Goal: Task Accomplishment & Management: Manage account settings

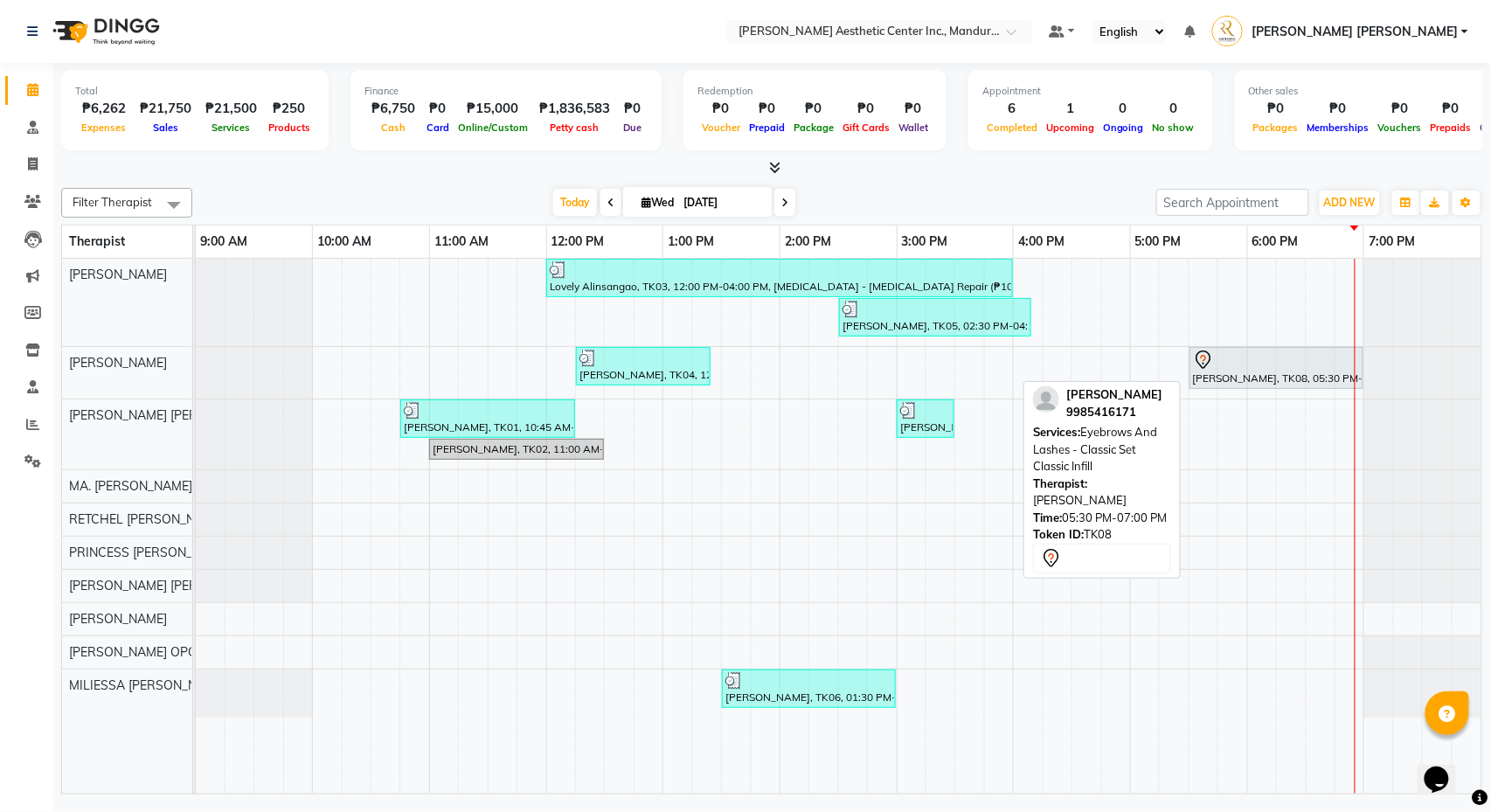
click at [1210, 376] on div "AMPY DEDEL, TK08, 05:30 PM-07:00 PM, Eyebrows And Lashes - Classic Set Classic …" at bounding box center [1275, 367] width 170 height 36
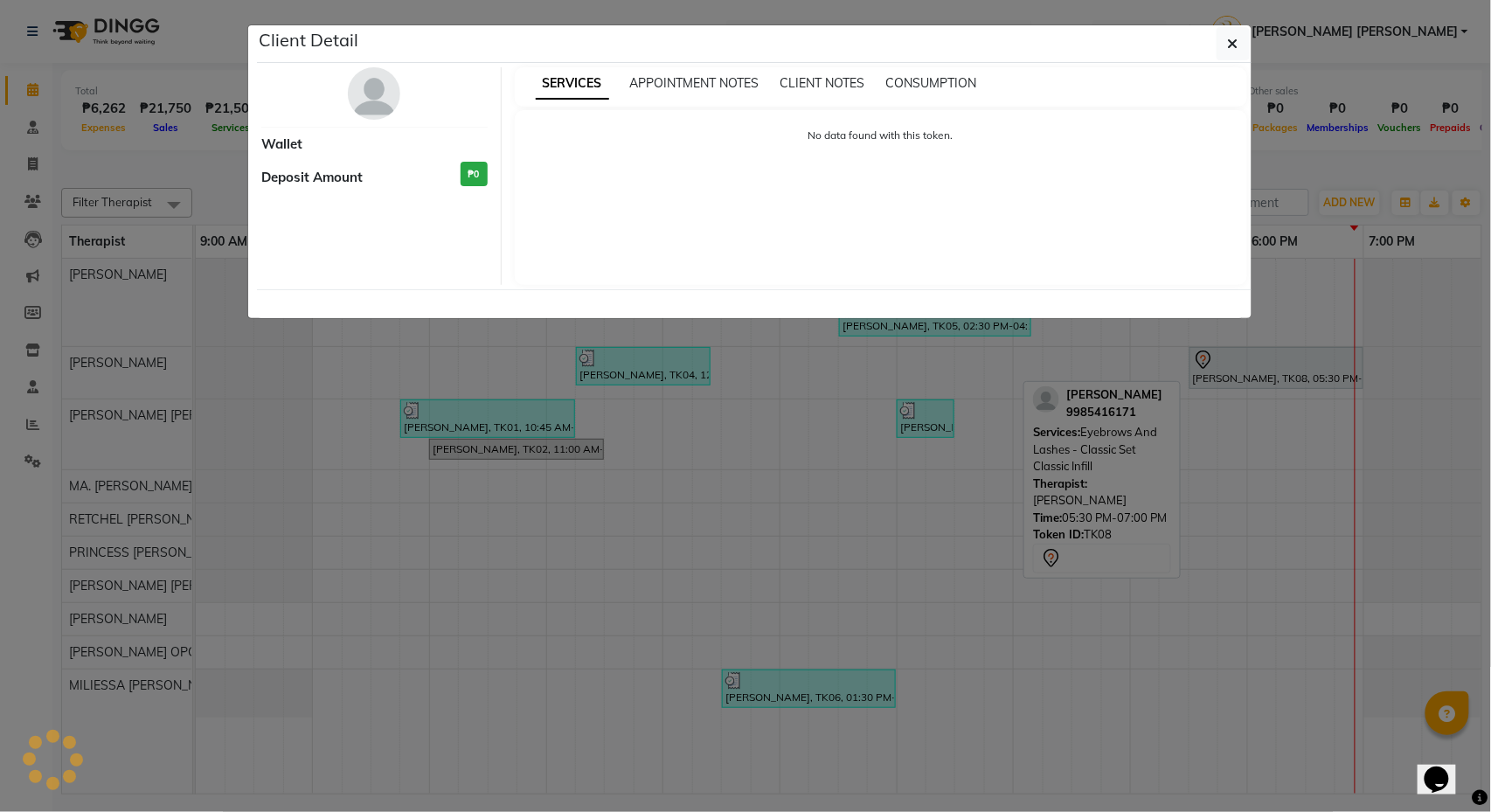
select select "7"
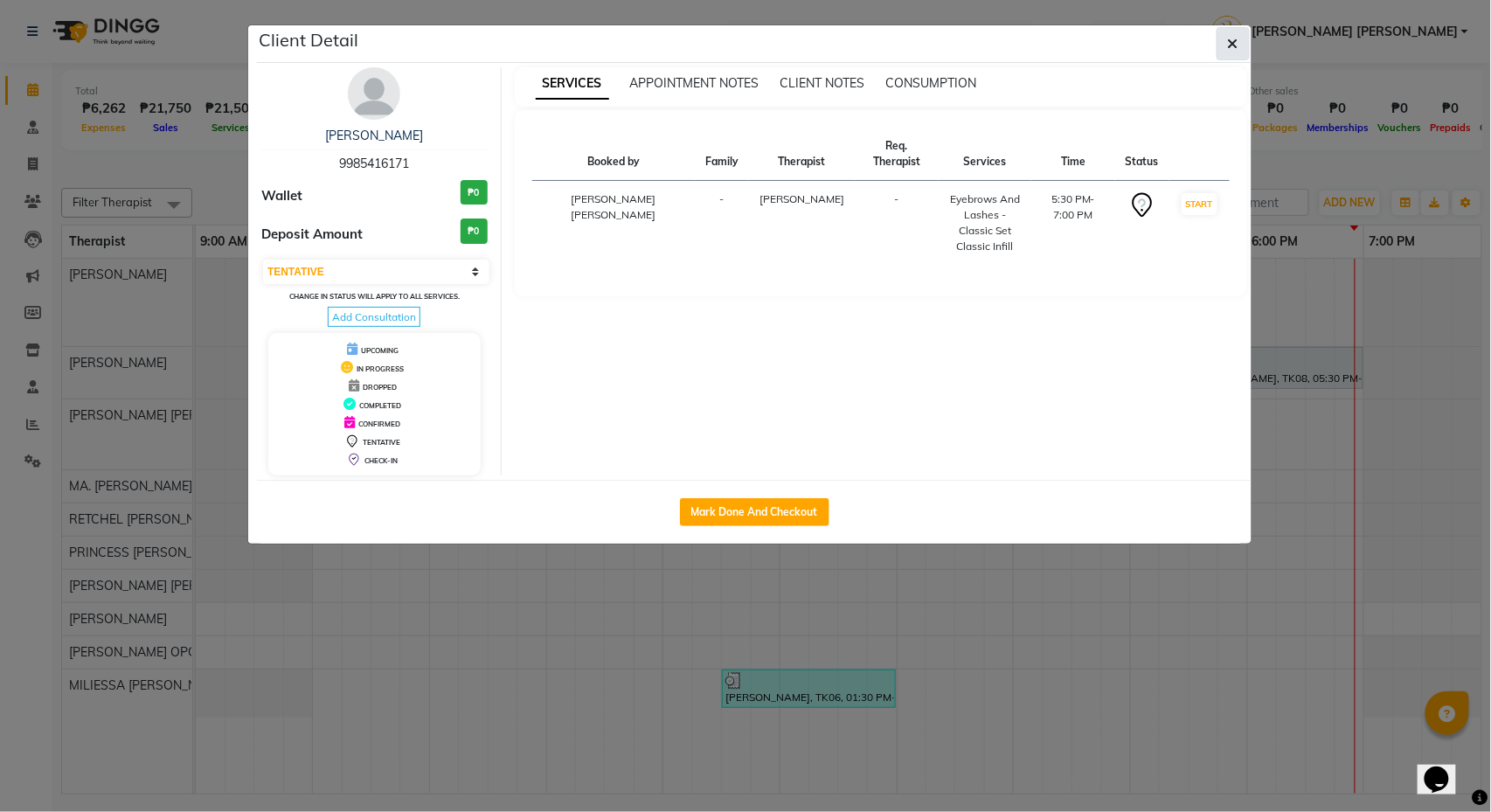
click at [1210, 44] on button "button" at bounding box center [1233, 44] width 34 height 34
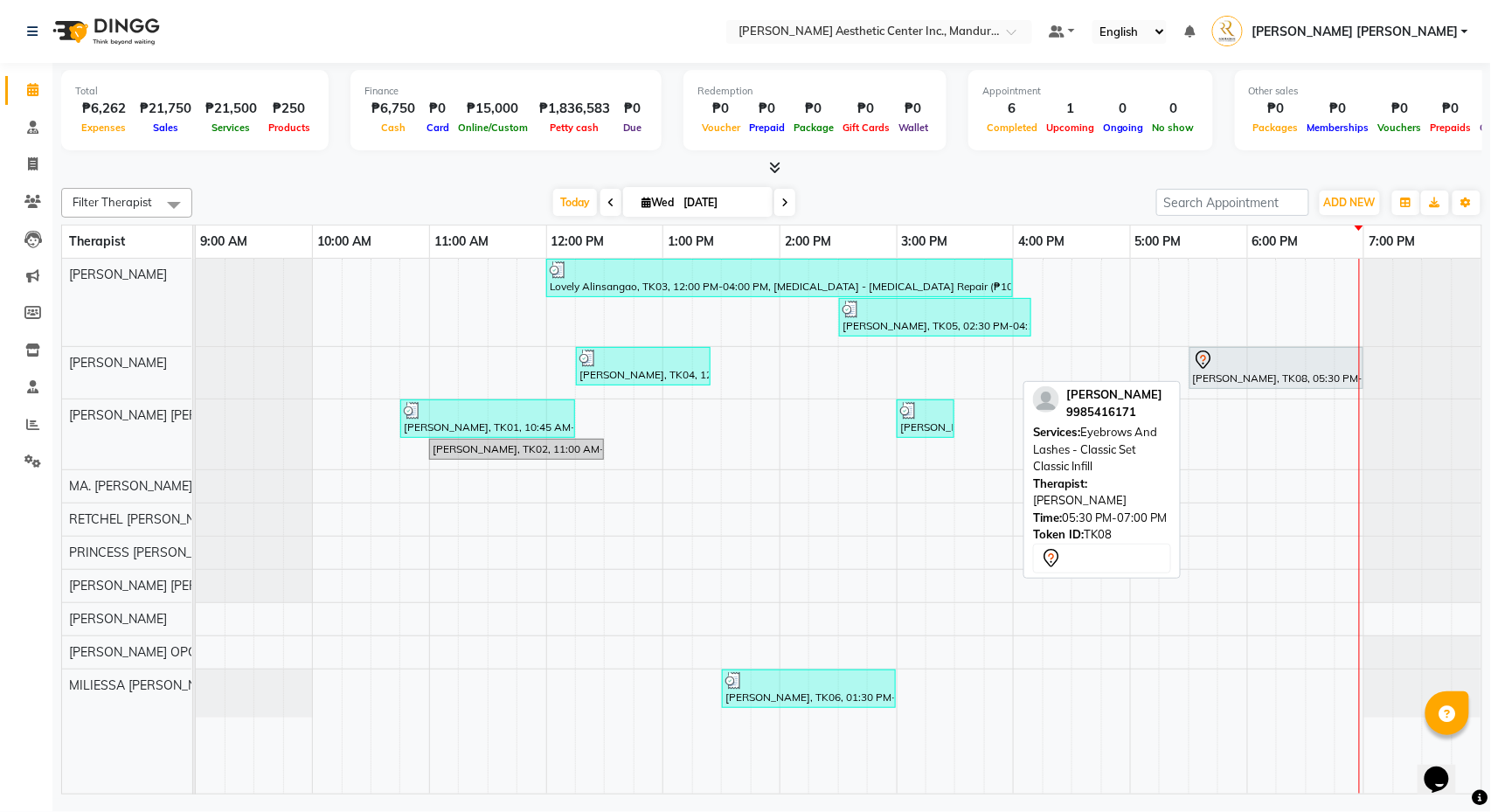
click at [1210, 381] on div "AMPY DEDEL, TK08, 05:30 PM-07:00 PM, Eyebrows And Lashes - Classic Set Classic …" at bounding box center [1275, 367] width 170 height 36
select select "7"
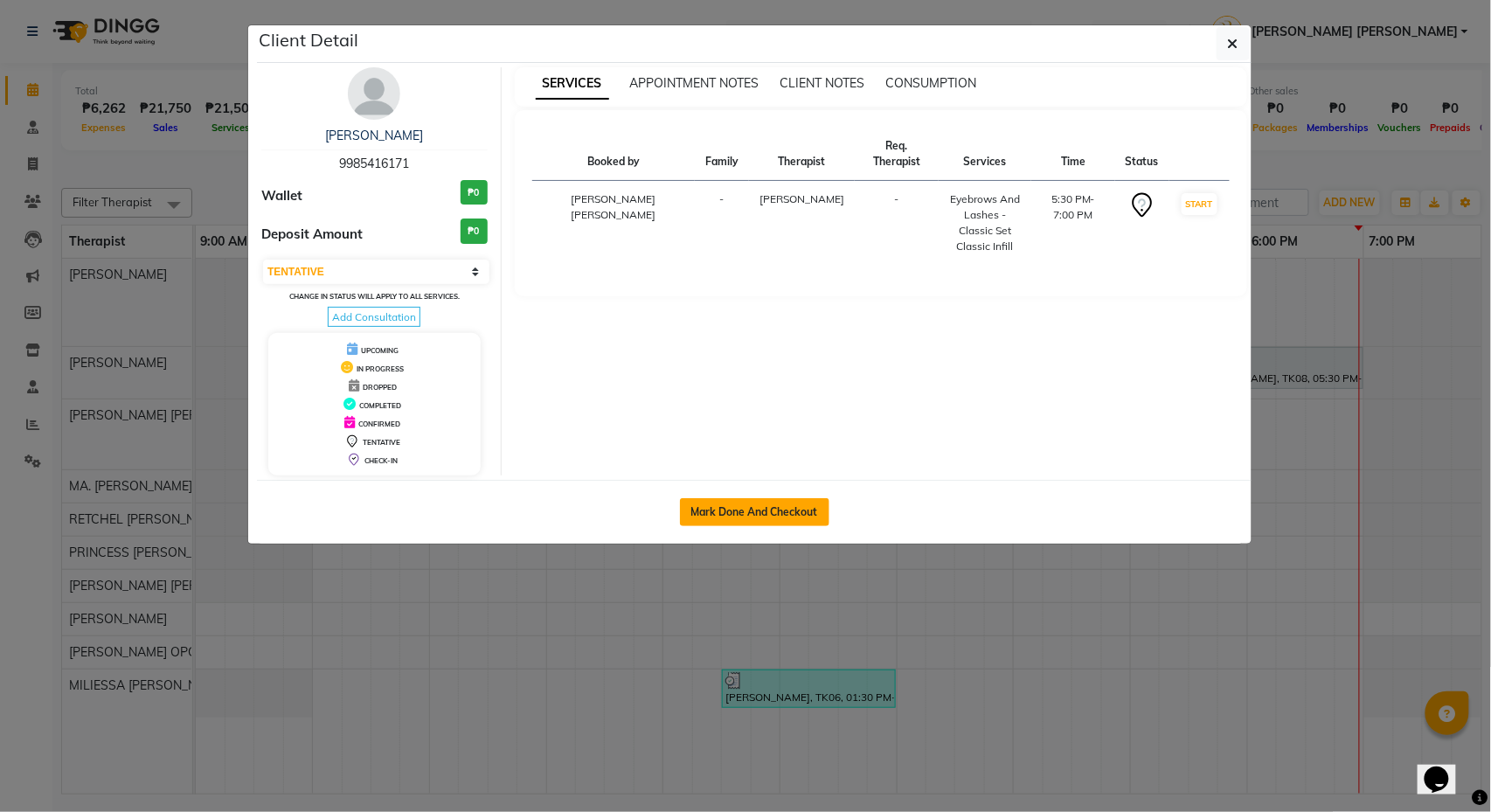
click at [781, 511] on button "Mark Done And Checkout" at bounding box center [754, 512] width 149 height 28
select select "service"
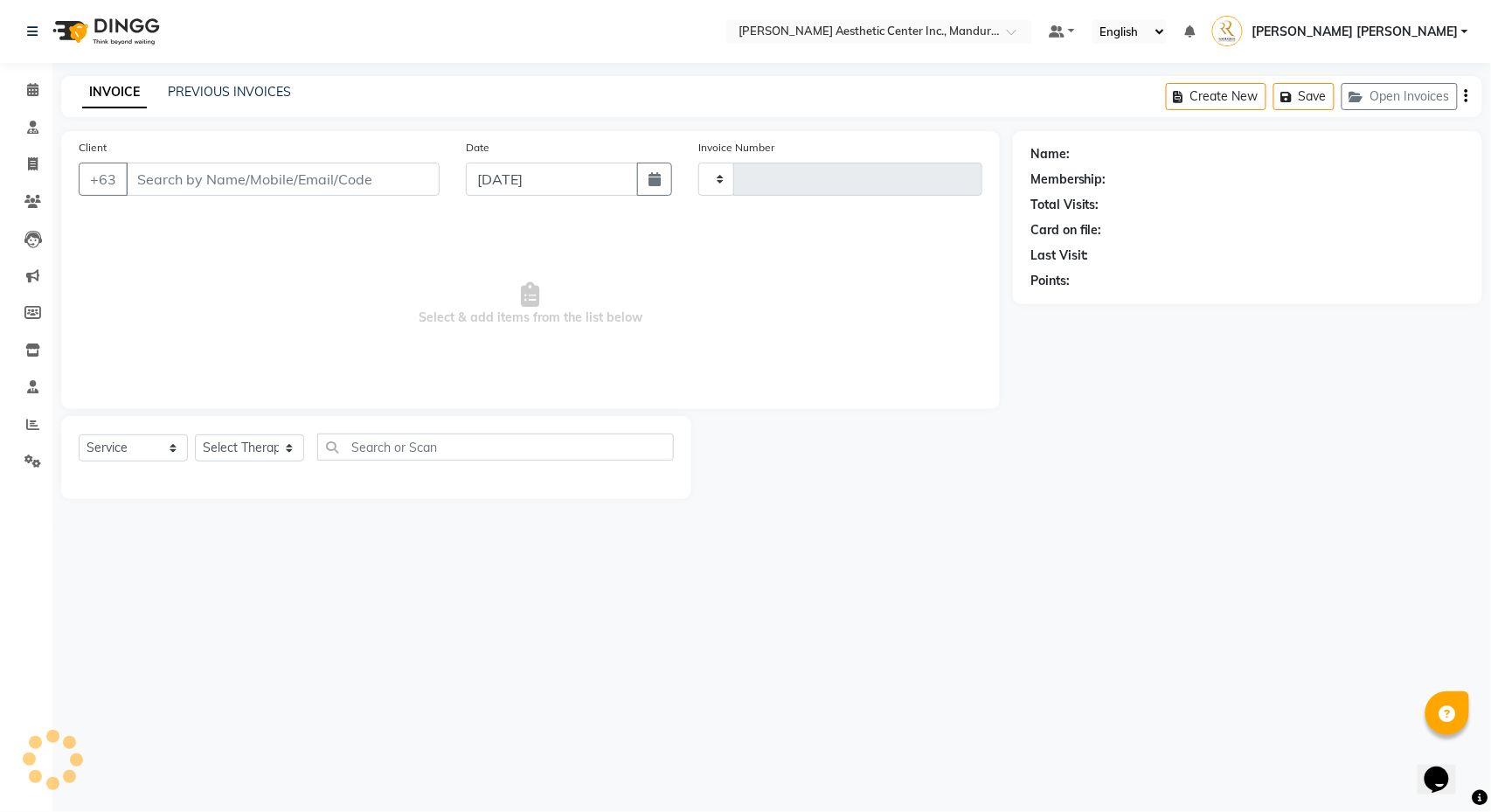
type input "1013"
select select "6259"
type input "9985416171"
select select "46222"
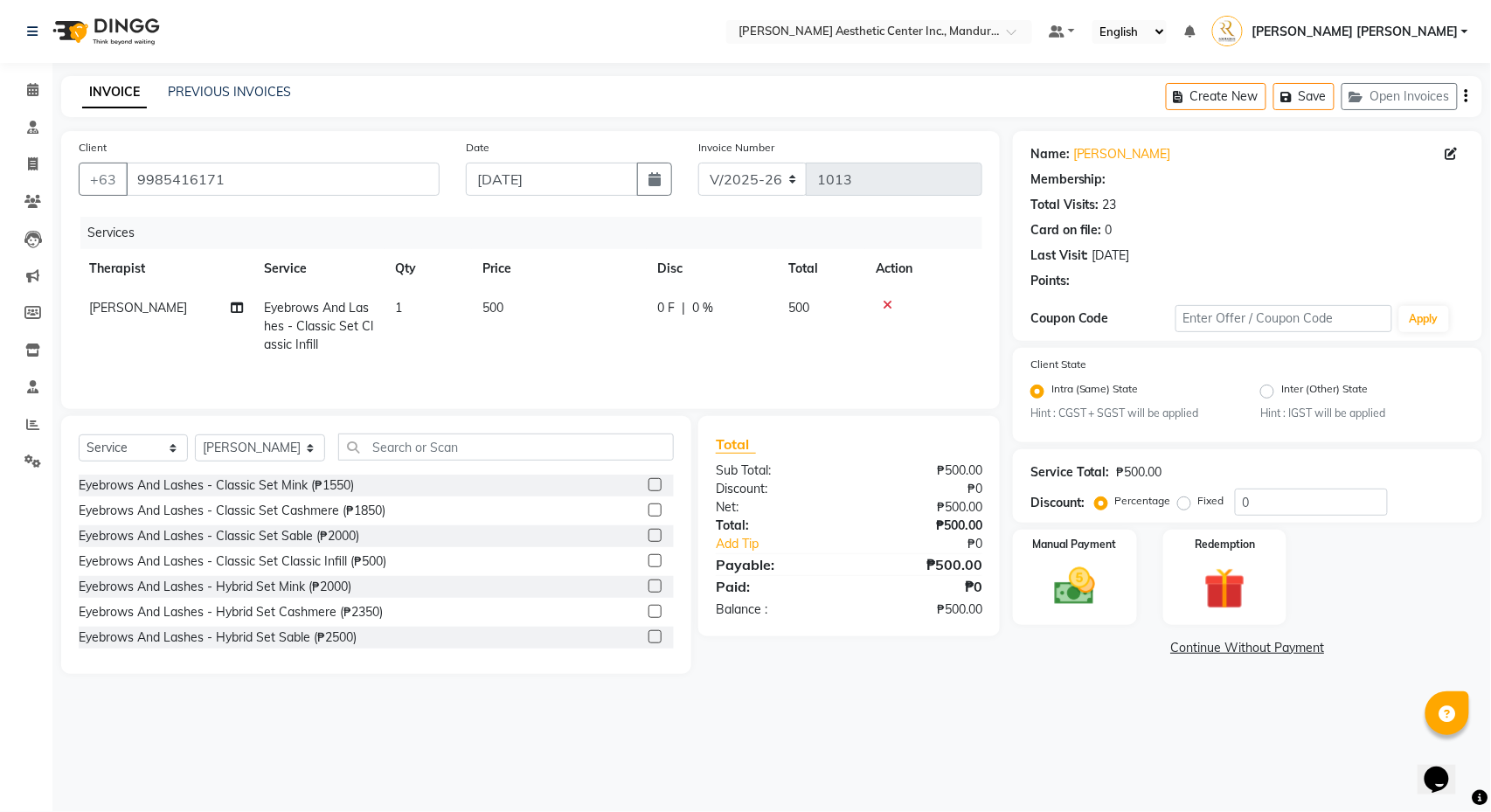
click at [503, 308] on span "500" at bounding box center [492, 307] width 21 height 15
select select "46222"
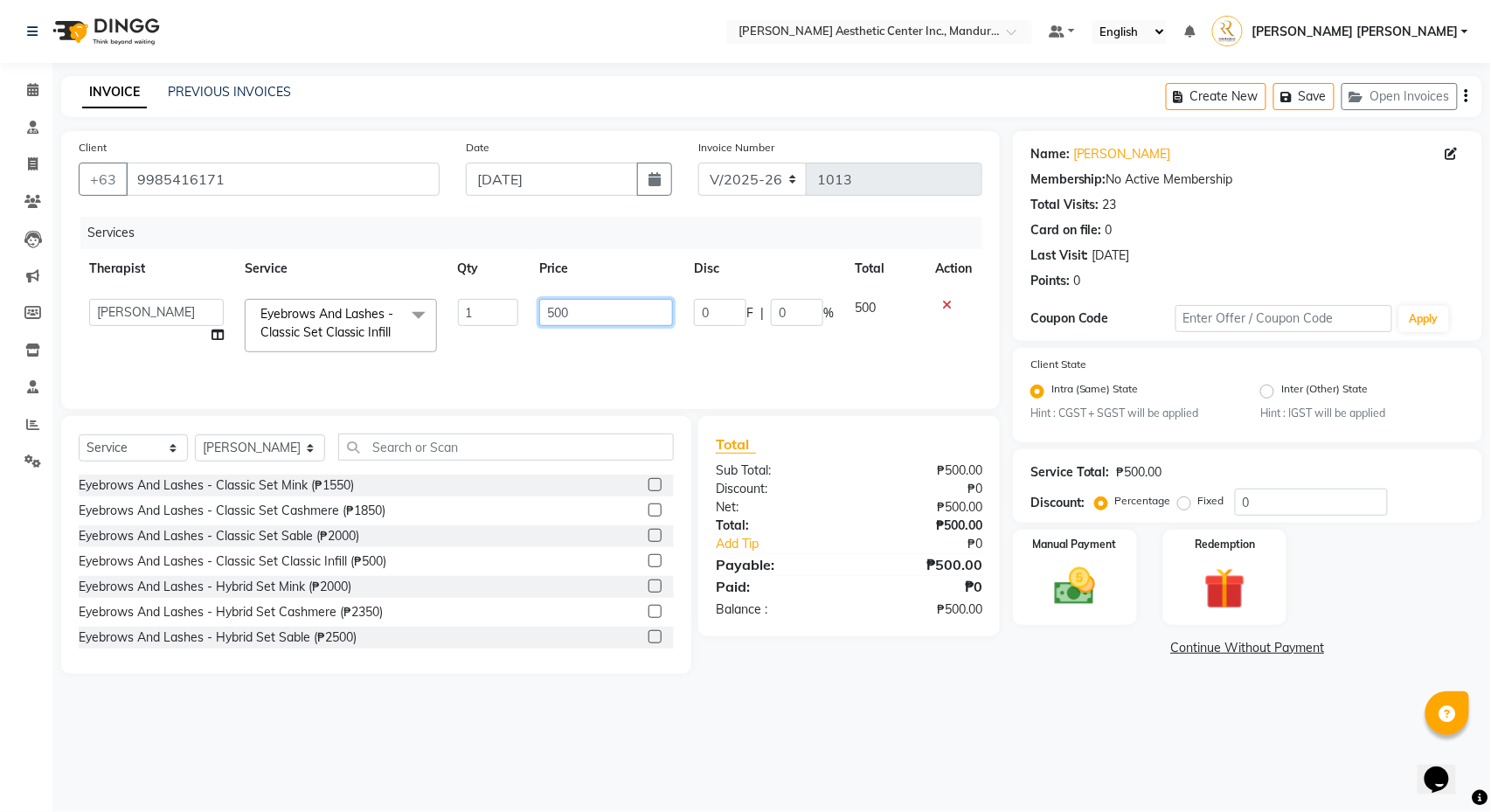
click at [554, 316] on input "500" at bounding box center [606, 313] width 134 height 27
type input "1000"
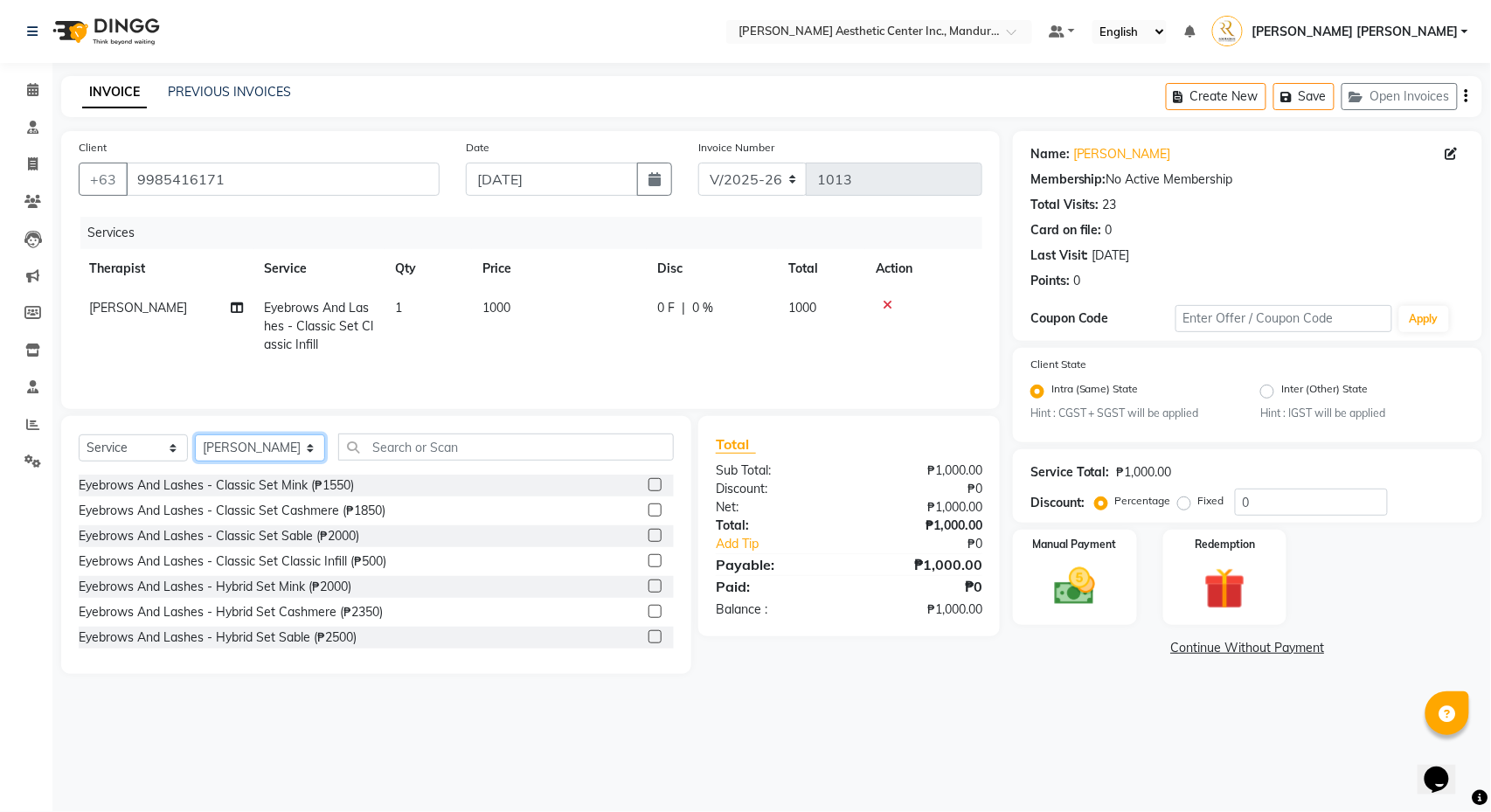
select select "46410"
click at [453, 447] on input "text" at bounding box center [506, 447] width 336 height 27
type input "n"
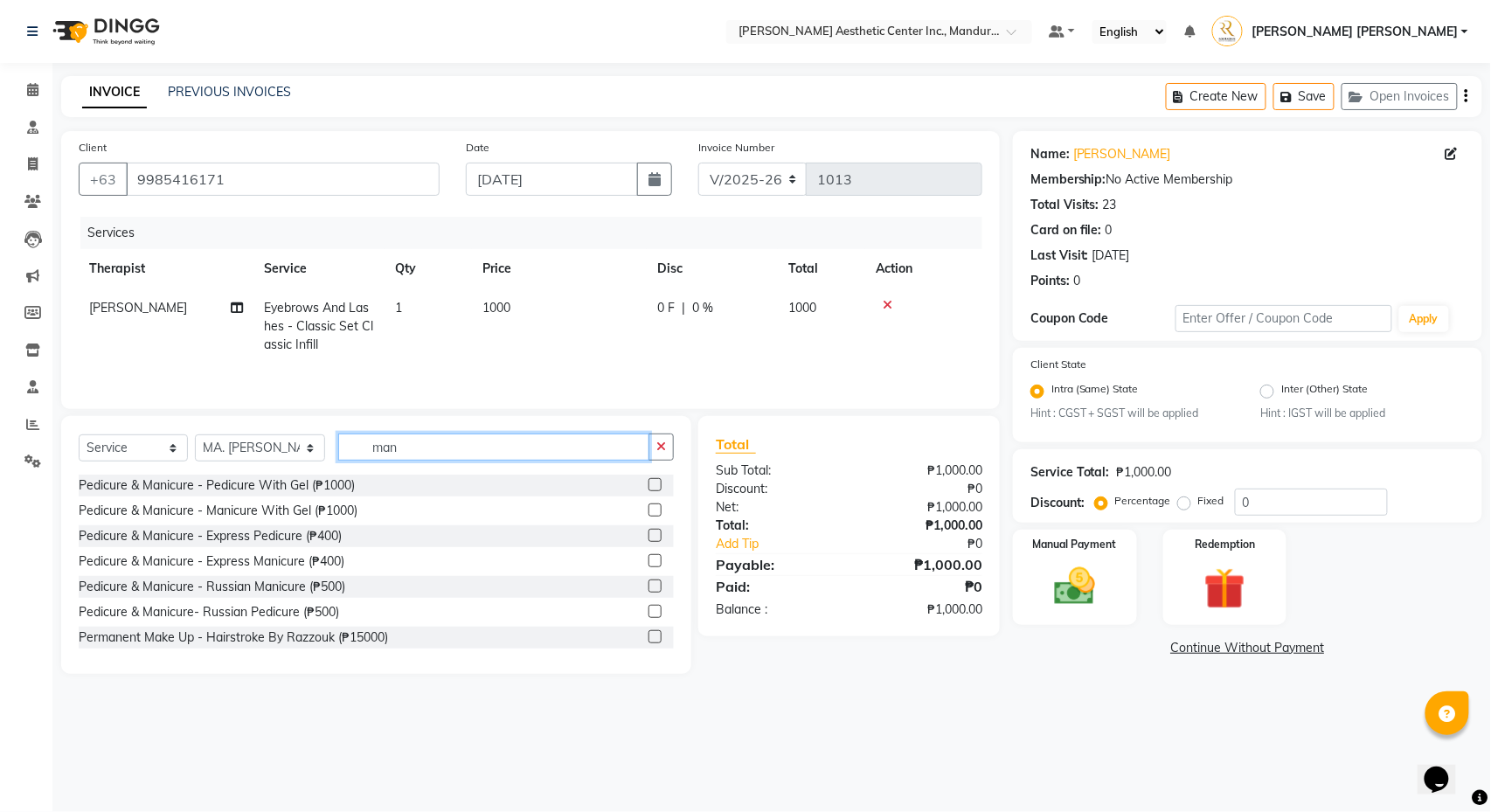
type input "man"
click at [654, 515] on label at bounding box center [655, 509] width 13 height 13
click at [654, 515] on input "checkbox" at bounding box center [654, 510] width 11 height 11
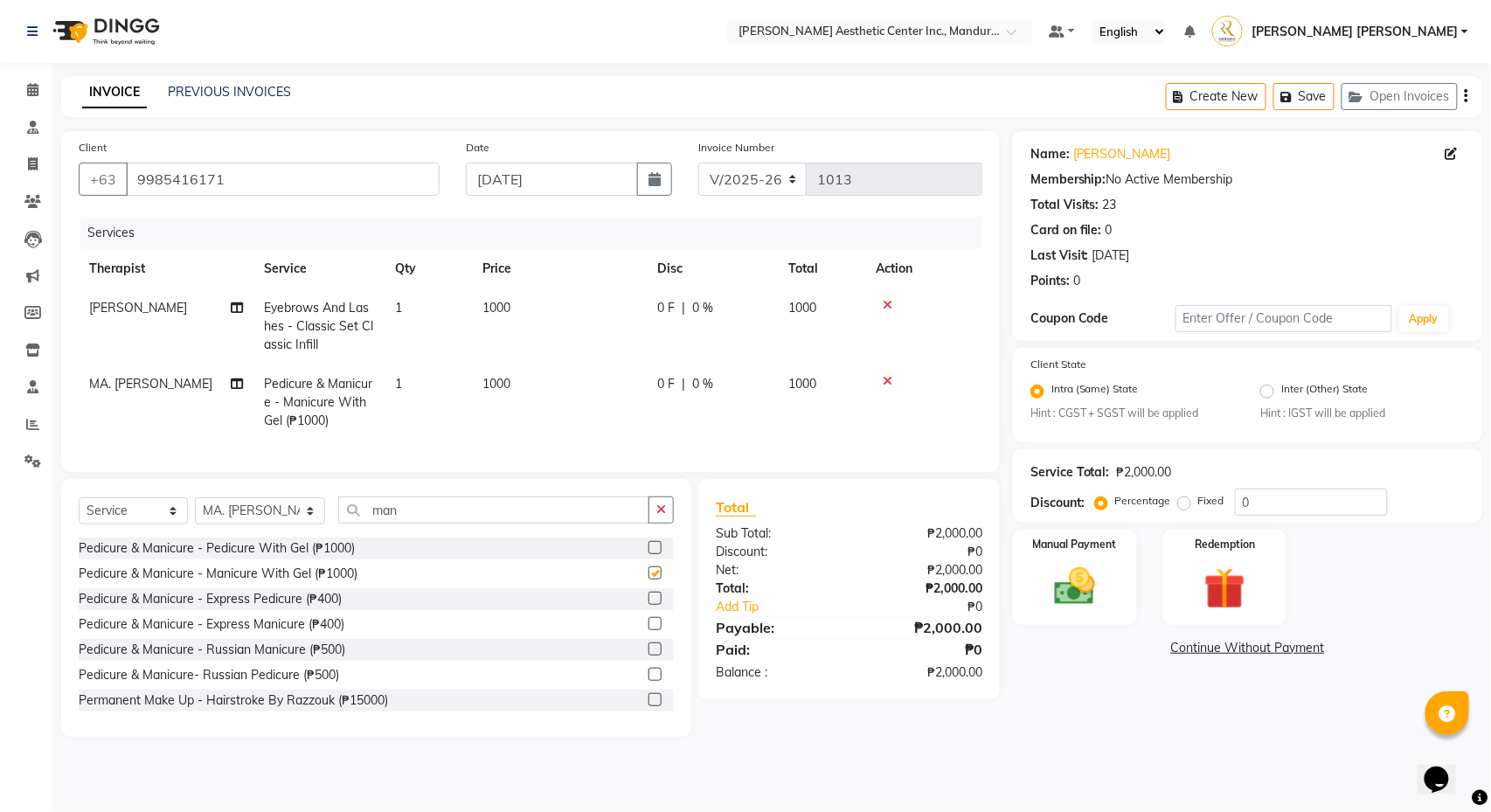
checkbox input "false"
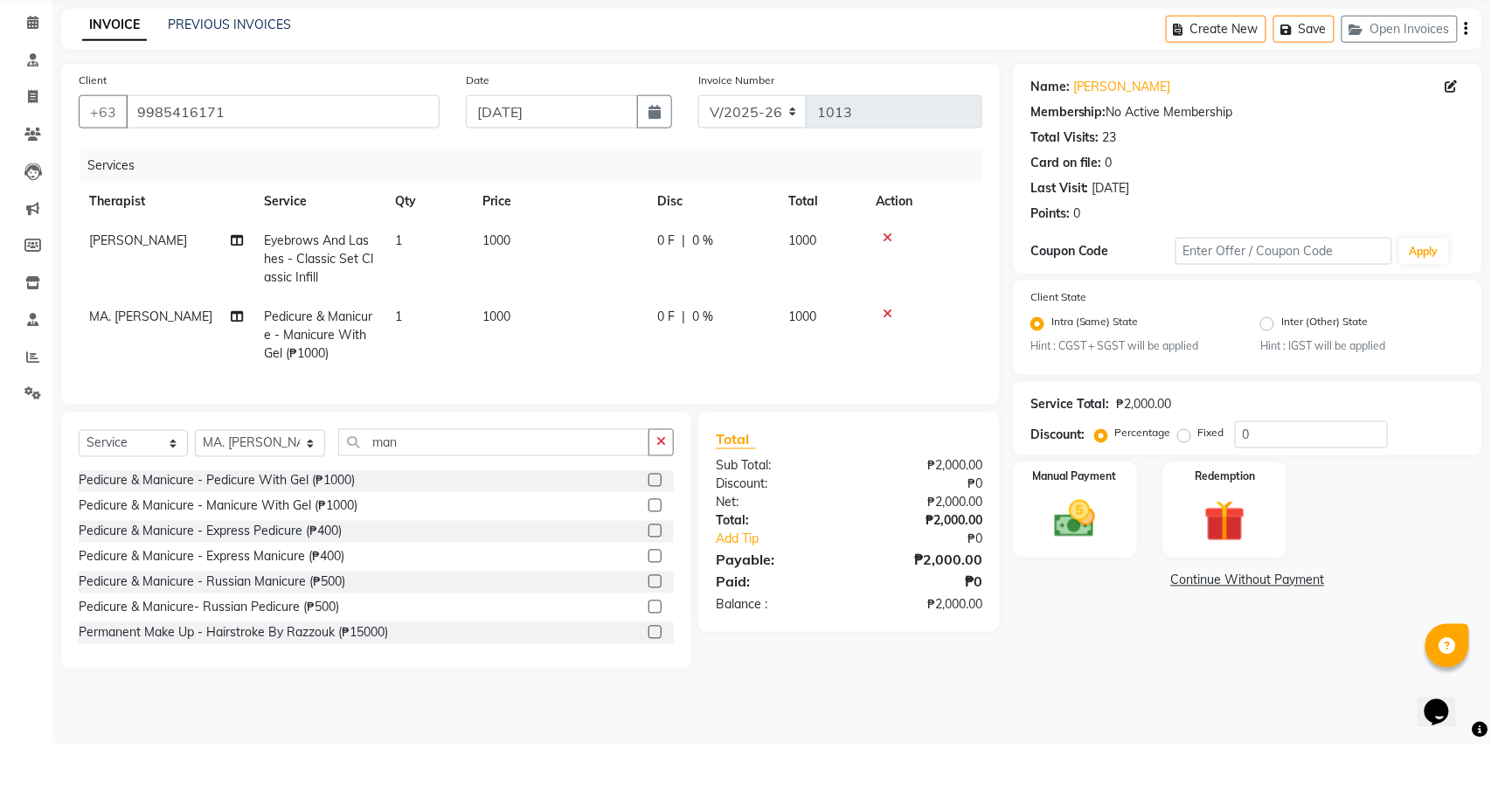
click at [1210, 638] on link "Continue Without Payment" at bounding box center [1247, 647] width 462 height 18
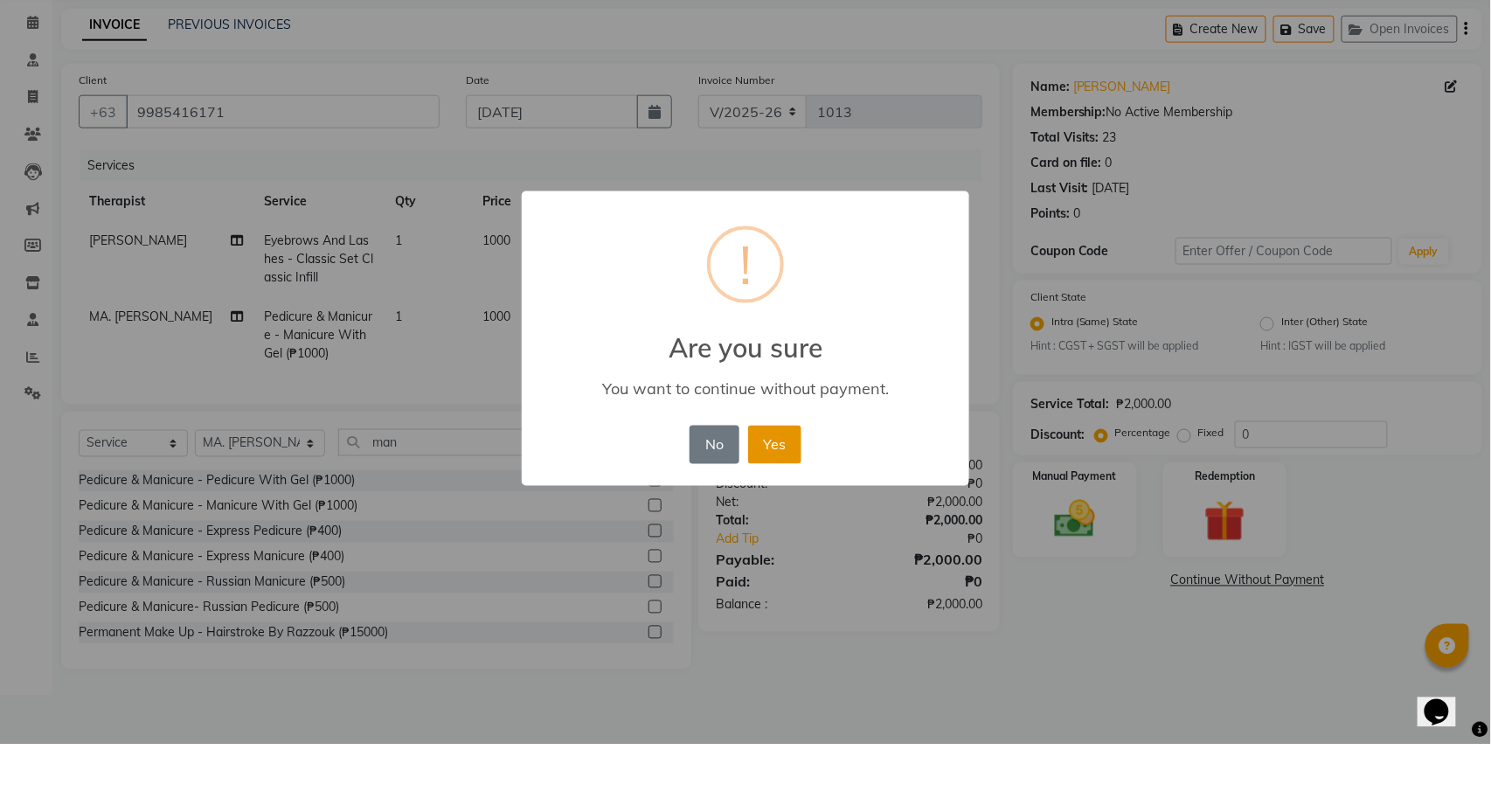
click at [787, 493] on button "Yes" at bounding box center [774, 512] width 54 height 38
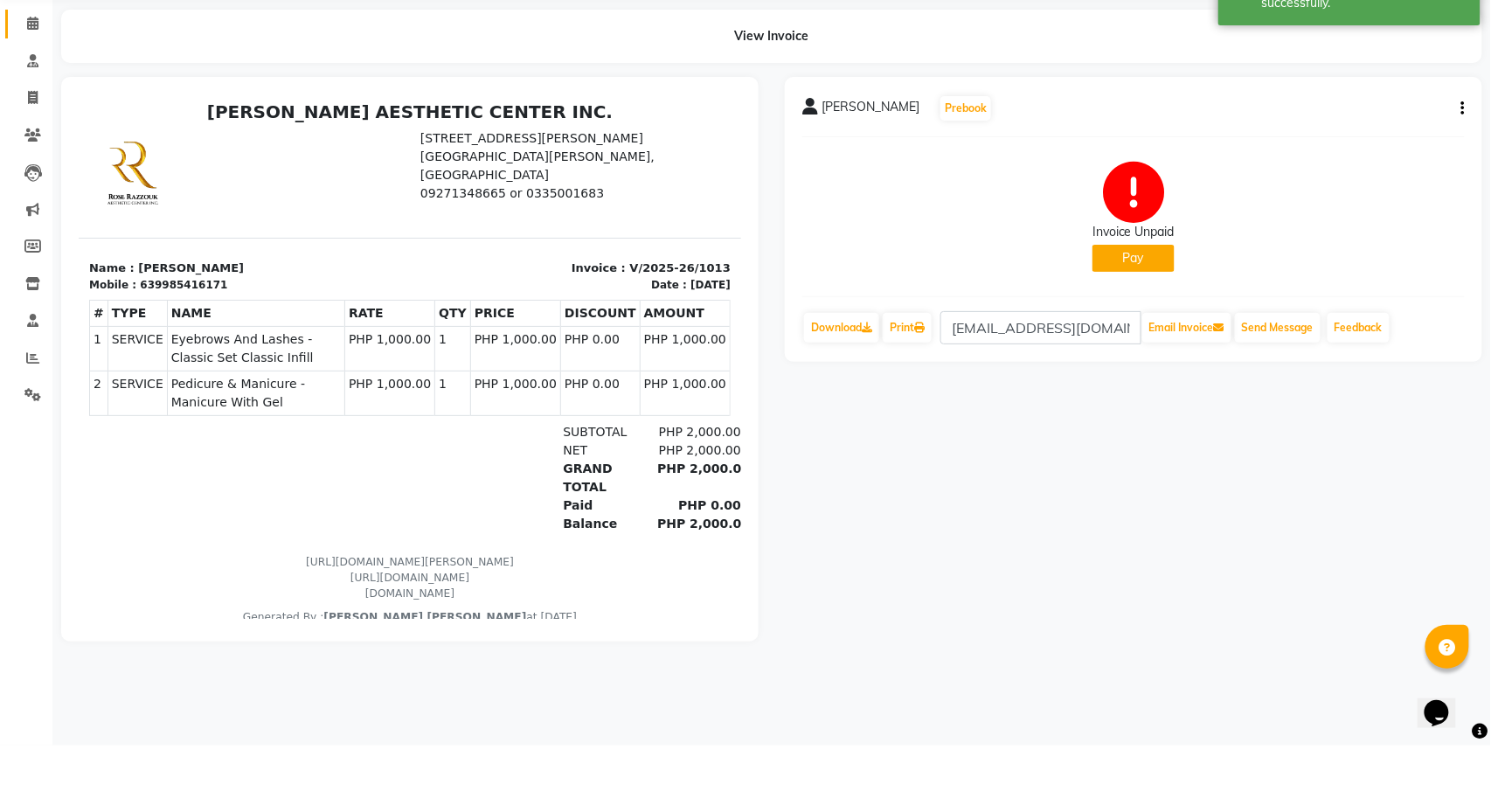
click at [28, 76] on link "Calendar" at bounding box center [26, 91] width 42 height 29
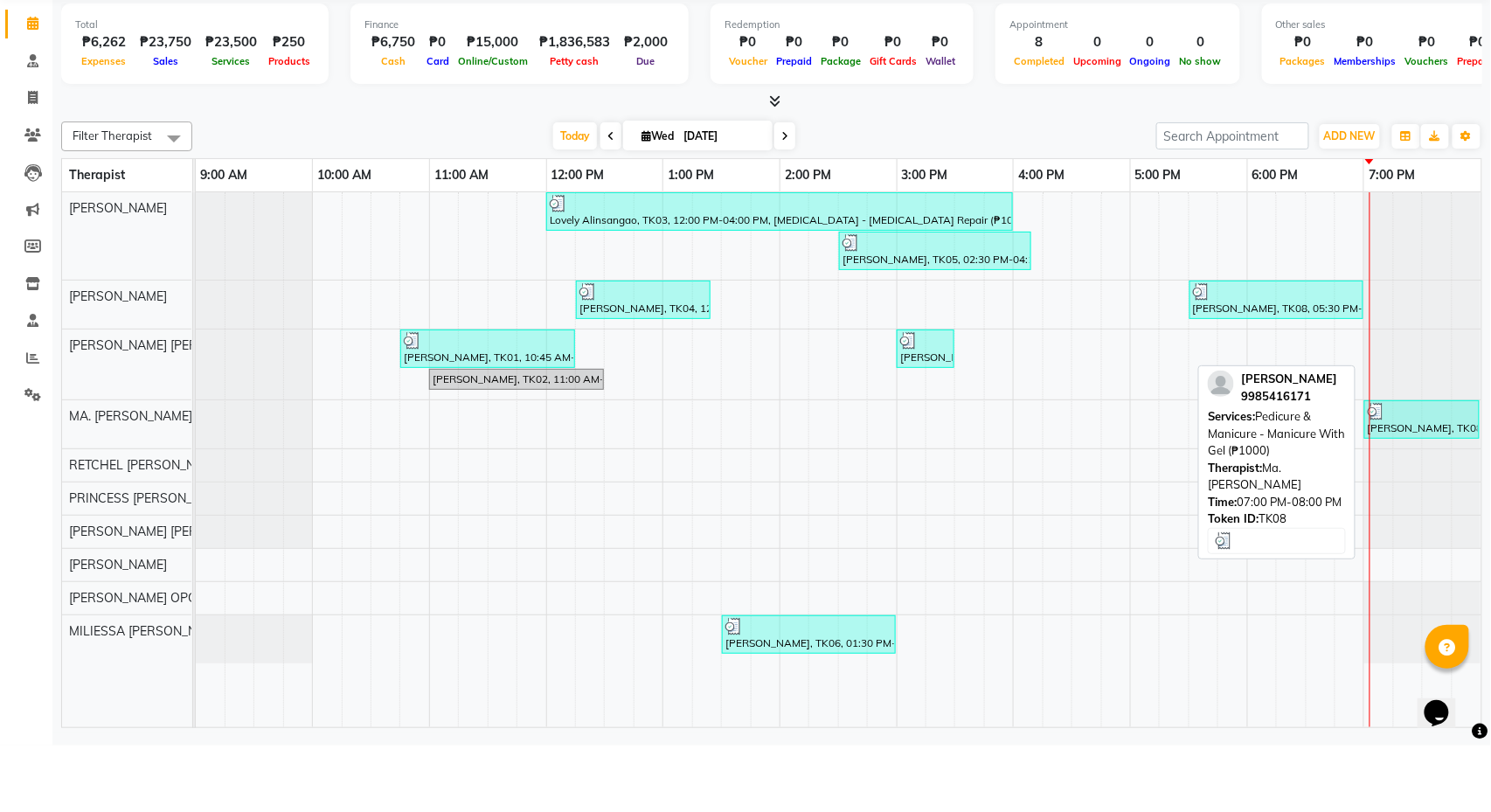
click at [1210, 469] on div "AMPY DEDEL, TK08, 07:00 PM-08:00 PM, Pedicure & Manicure - Manicure With Gel (₱…" at bounding box center [1422, 486] width 112 height 34
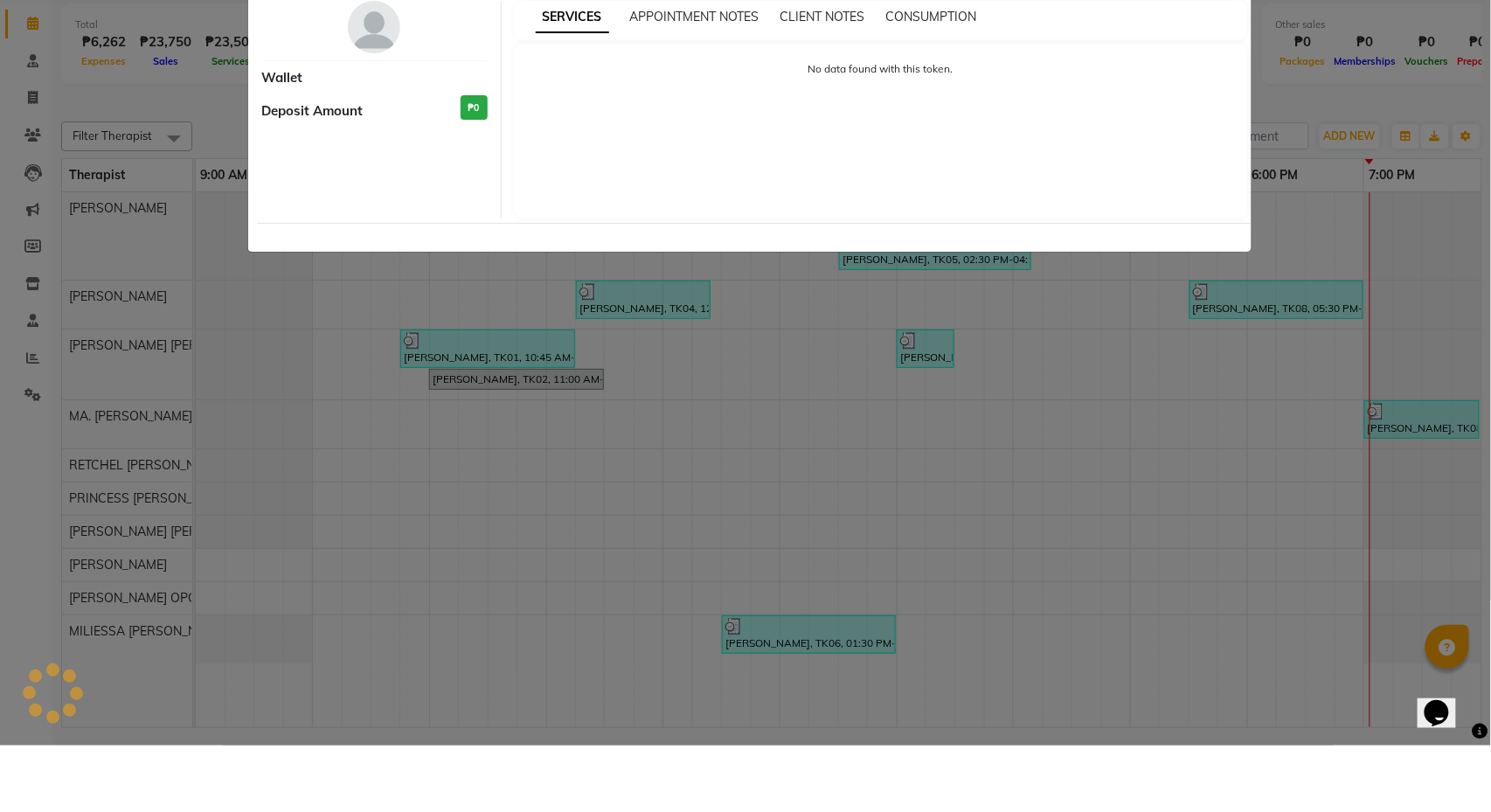
select select "3"
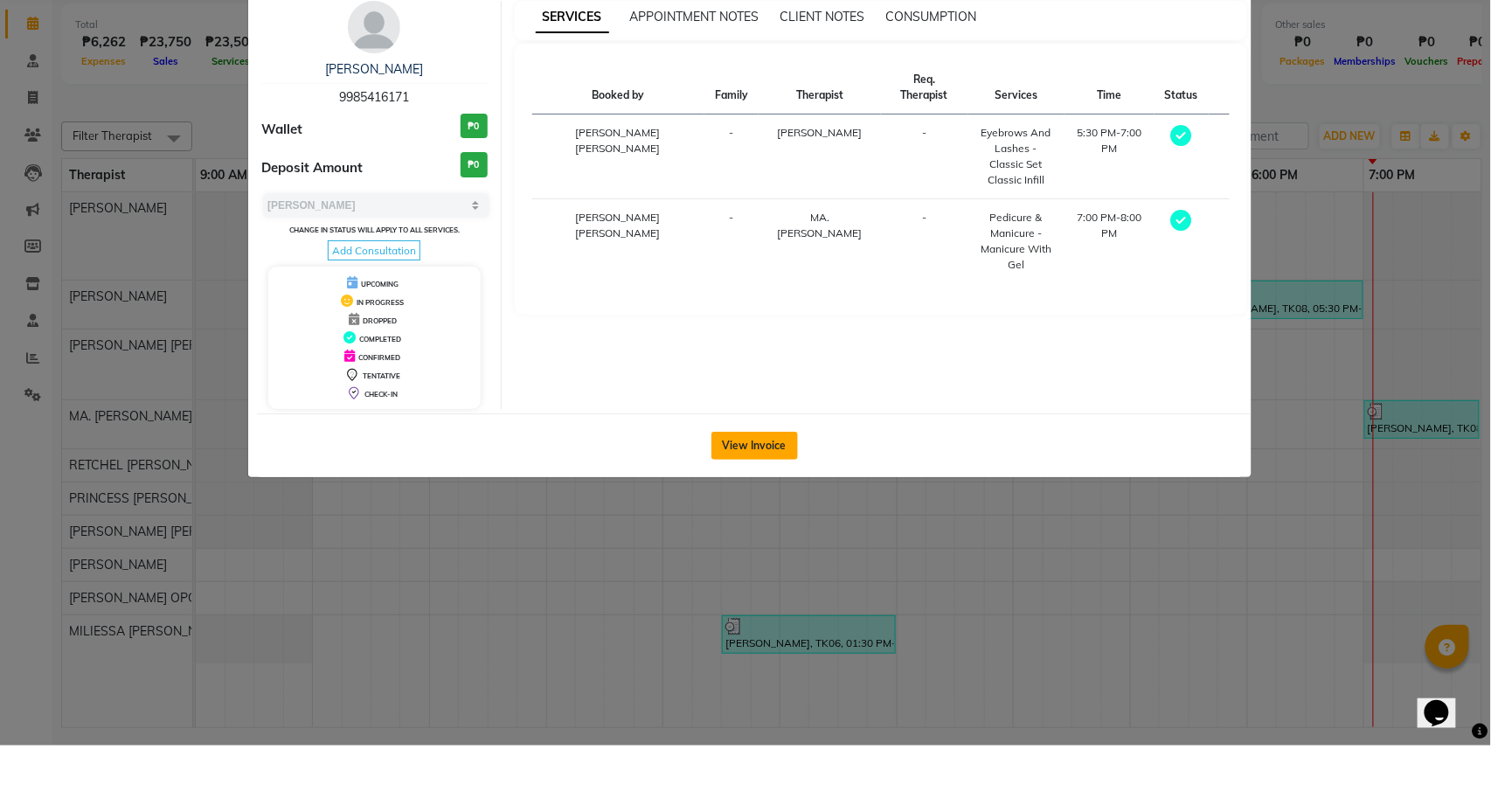
click at [728, 498] on button "View Invoice" at bounding box center [754, 512] width 86 height 28
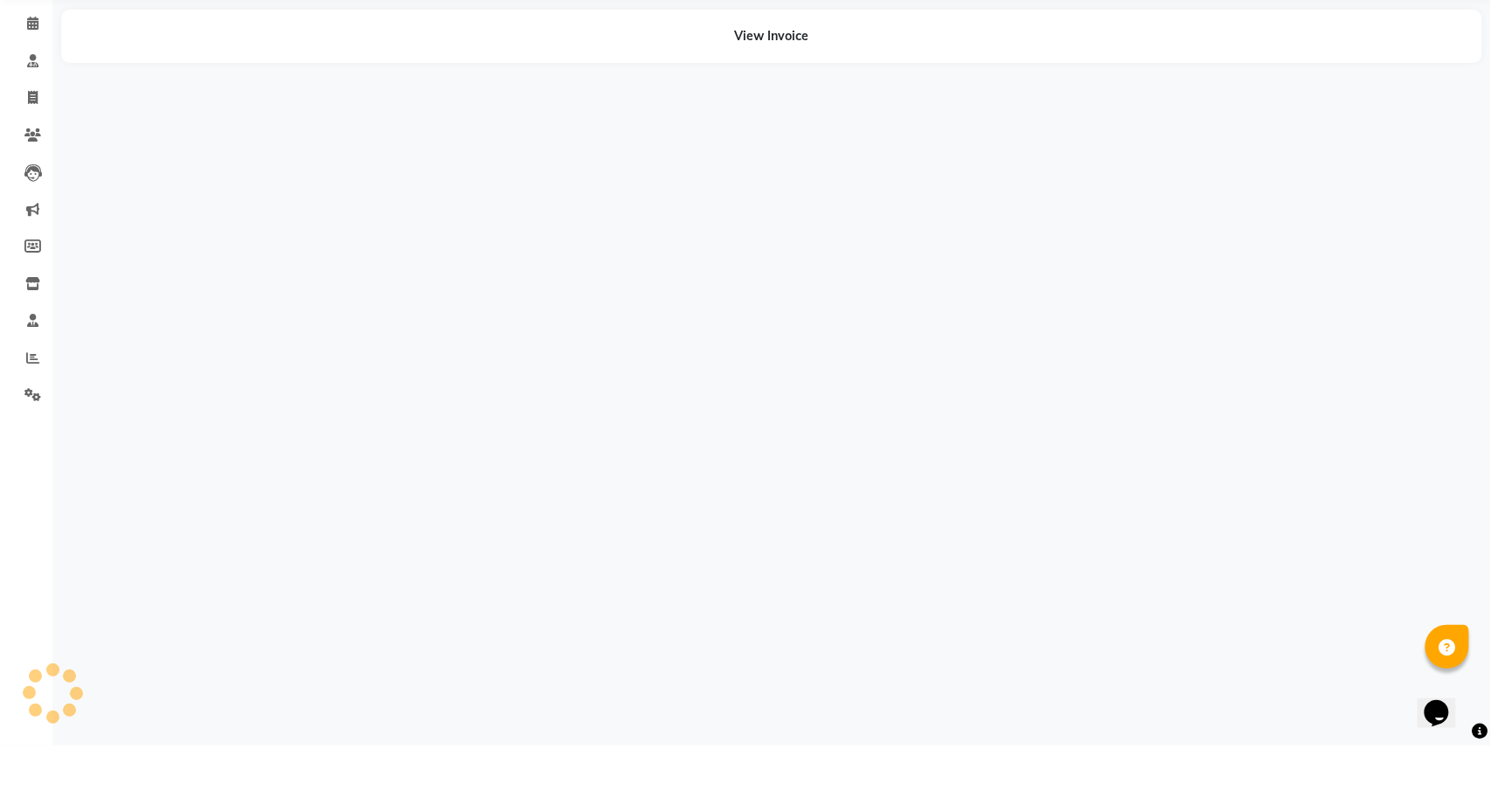
click at [729, 452] on div "Select Location × Rose Razzouk Aesthetic Center Inc., Mandurriao Default Panel …" at bounding box center [745, 406] width 1491 height 812
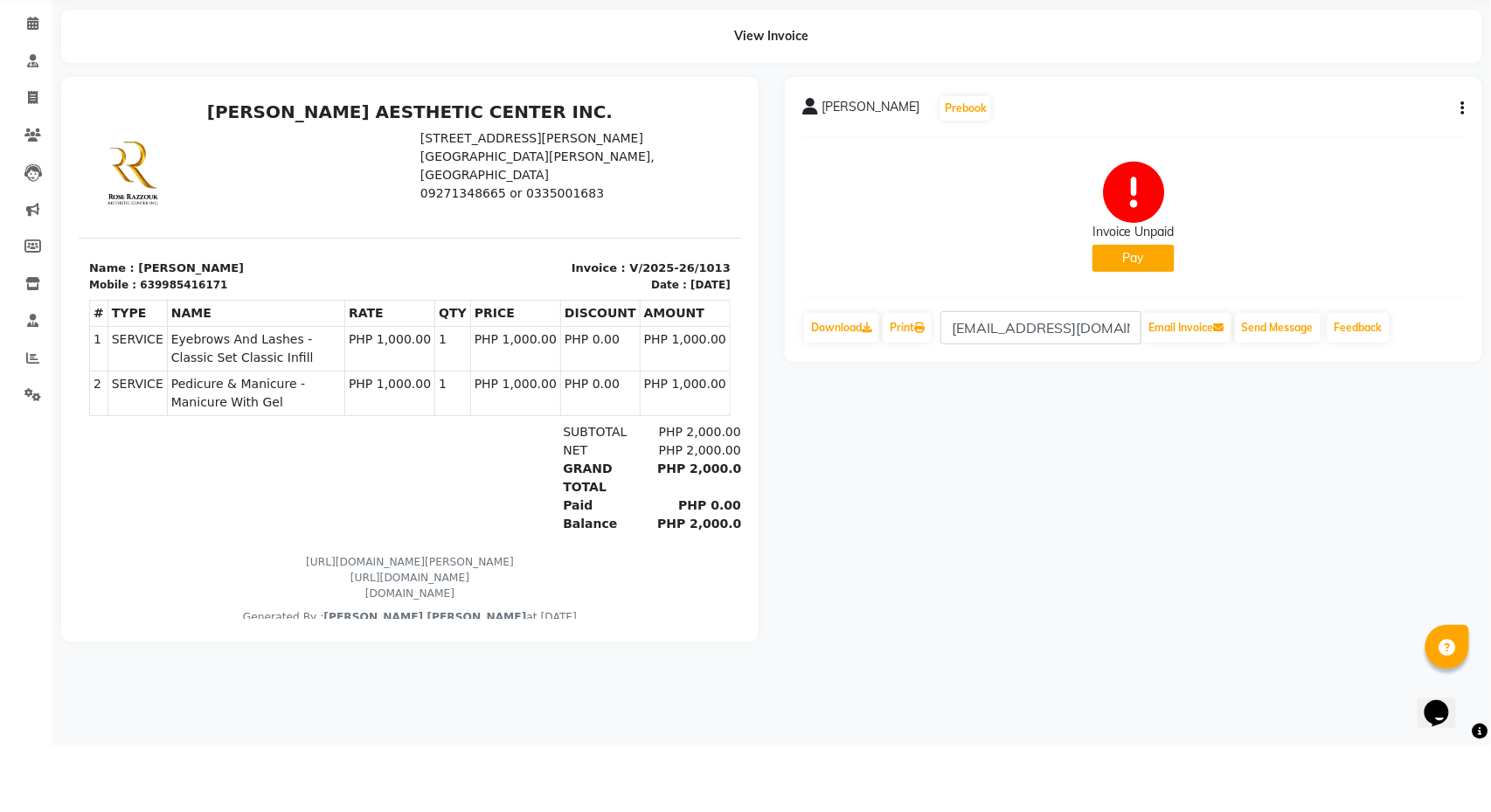
click at [1210, 166] on button "button" at bounding box center [1460, 175] width 11 height 18
click at [1210, 185] on div "Edit Invoice" at bounding box center [1376, 196] width 120 height 22
select select "service"
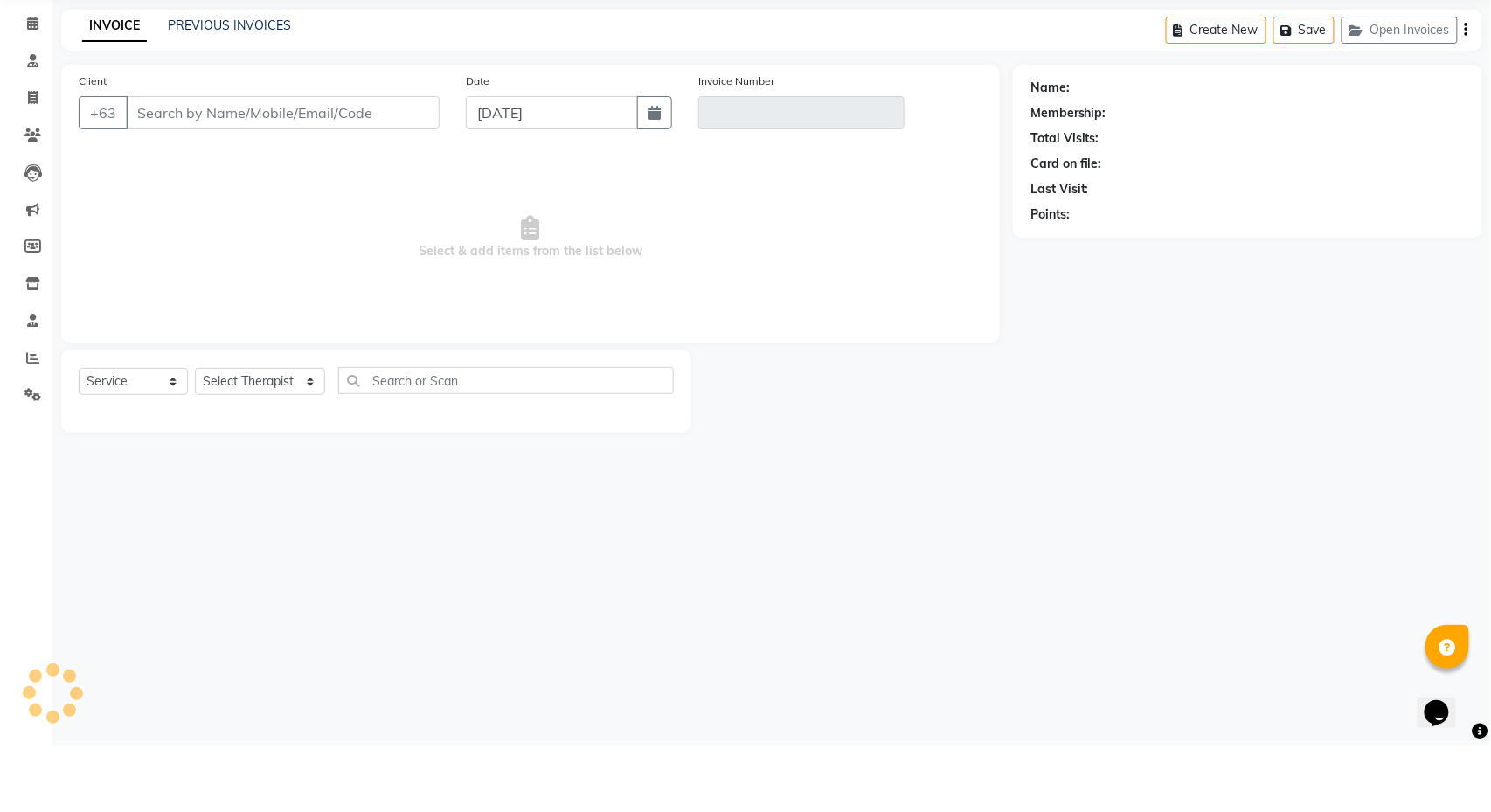
type input "9985416171"
type input "V/2025-26/1013"
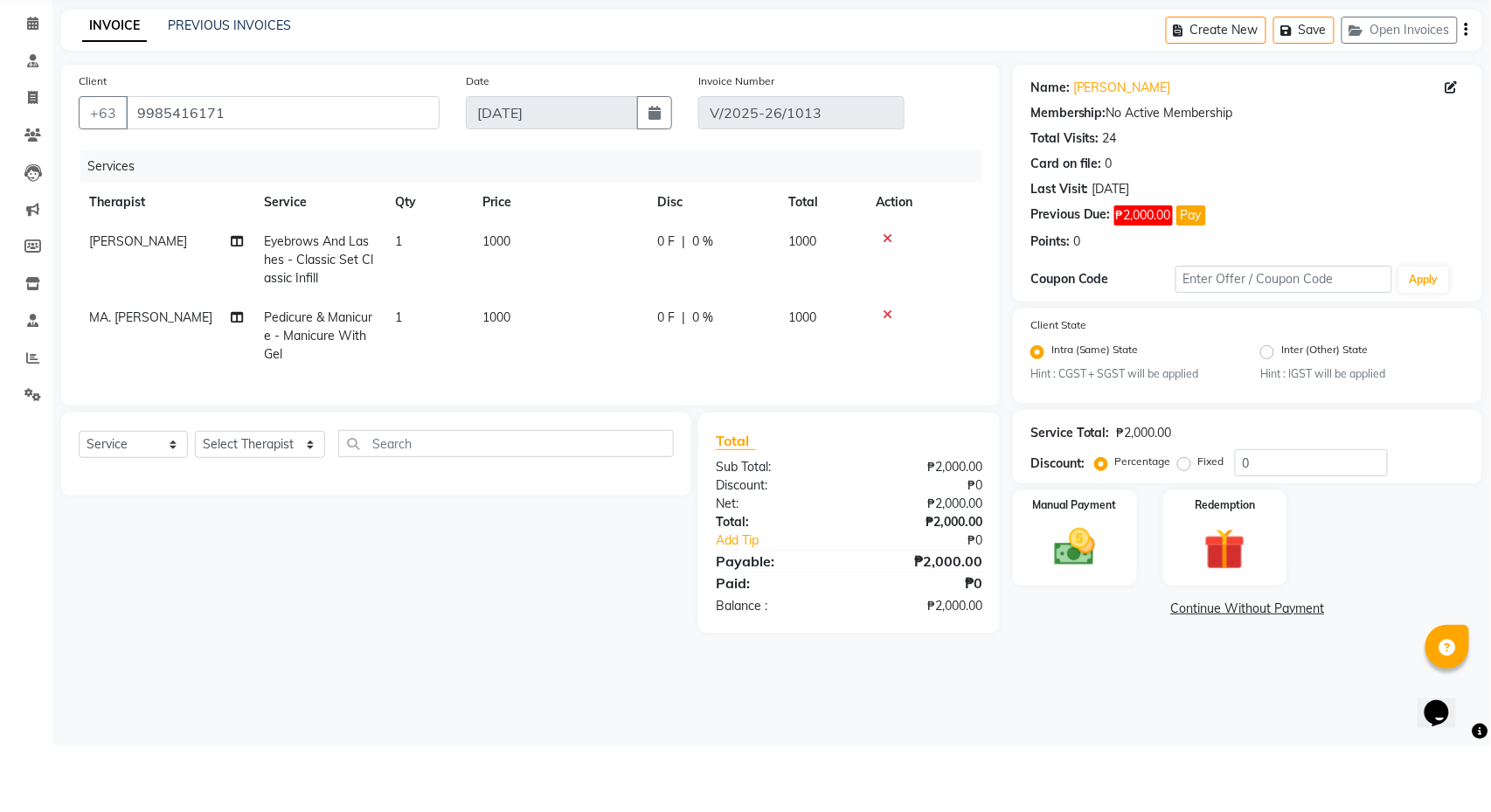
select select "select"
click at [1073, 555] on div "Manual Payment" at bounding box center [1074, 604] width 128 height 99
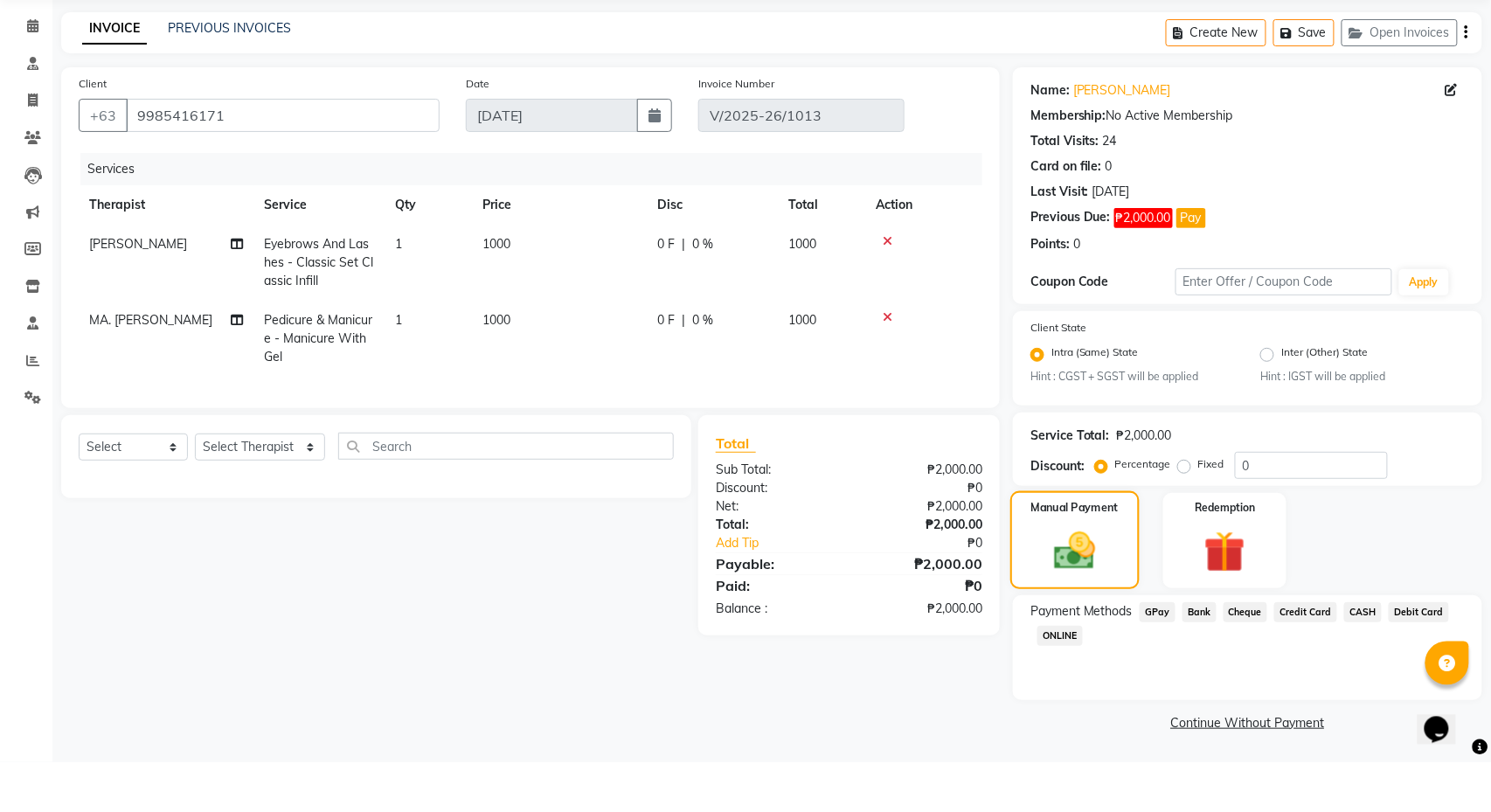
scroll to position [15, 0]
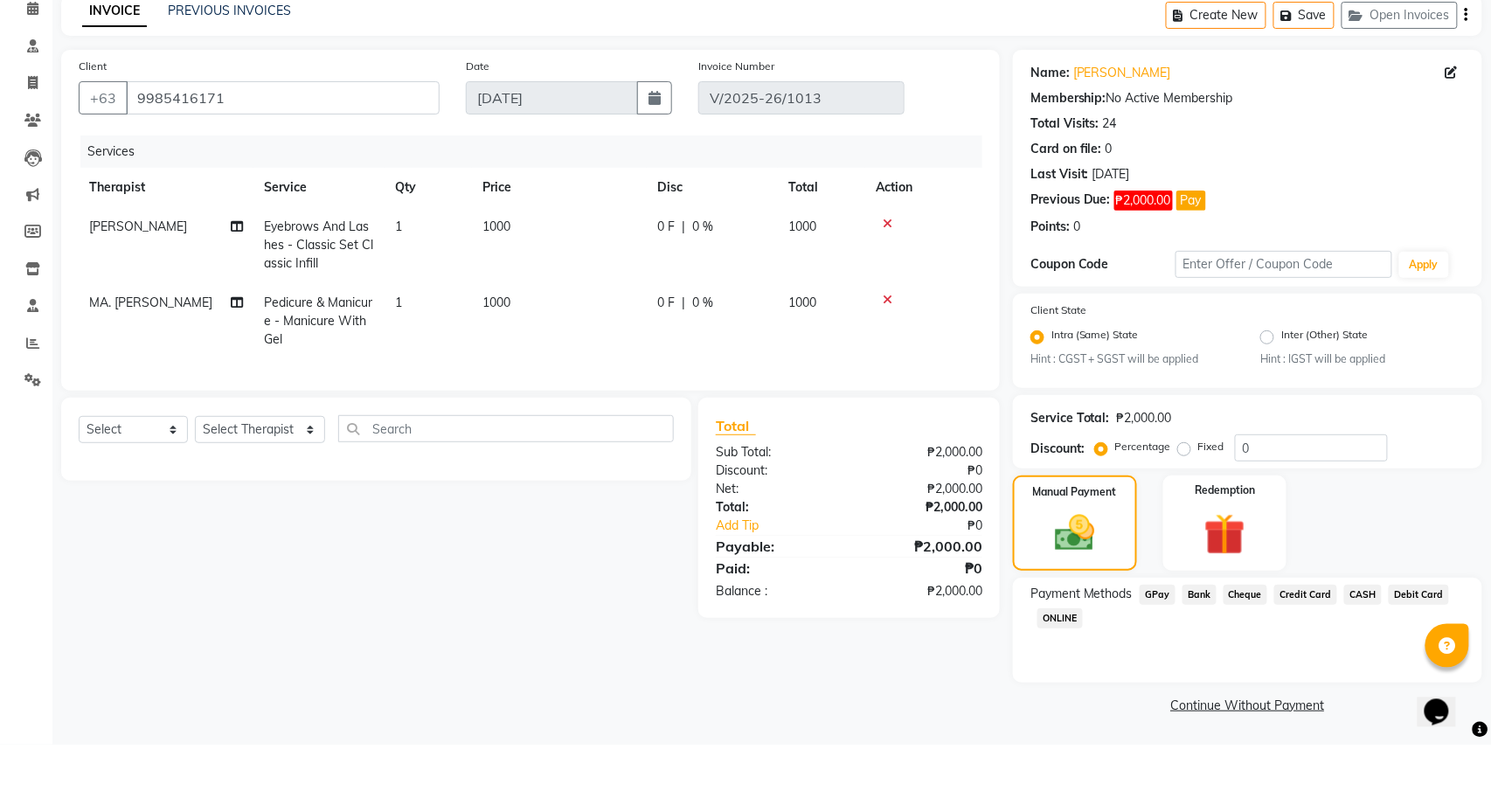
click at [1210, 652] on span "CASH" at bounding box center [1363, 662] width 37 height 20
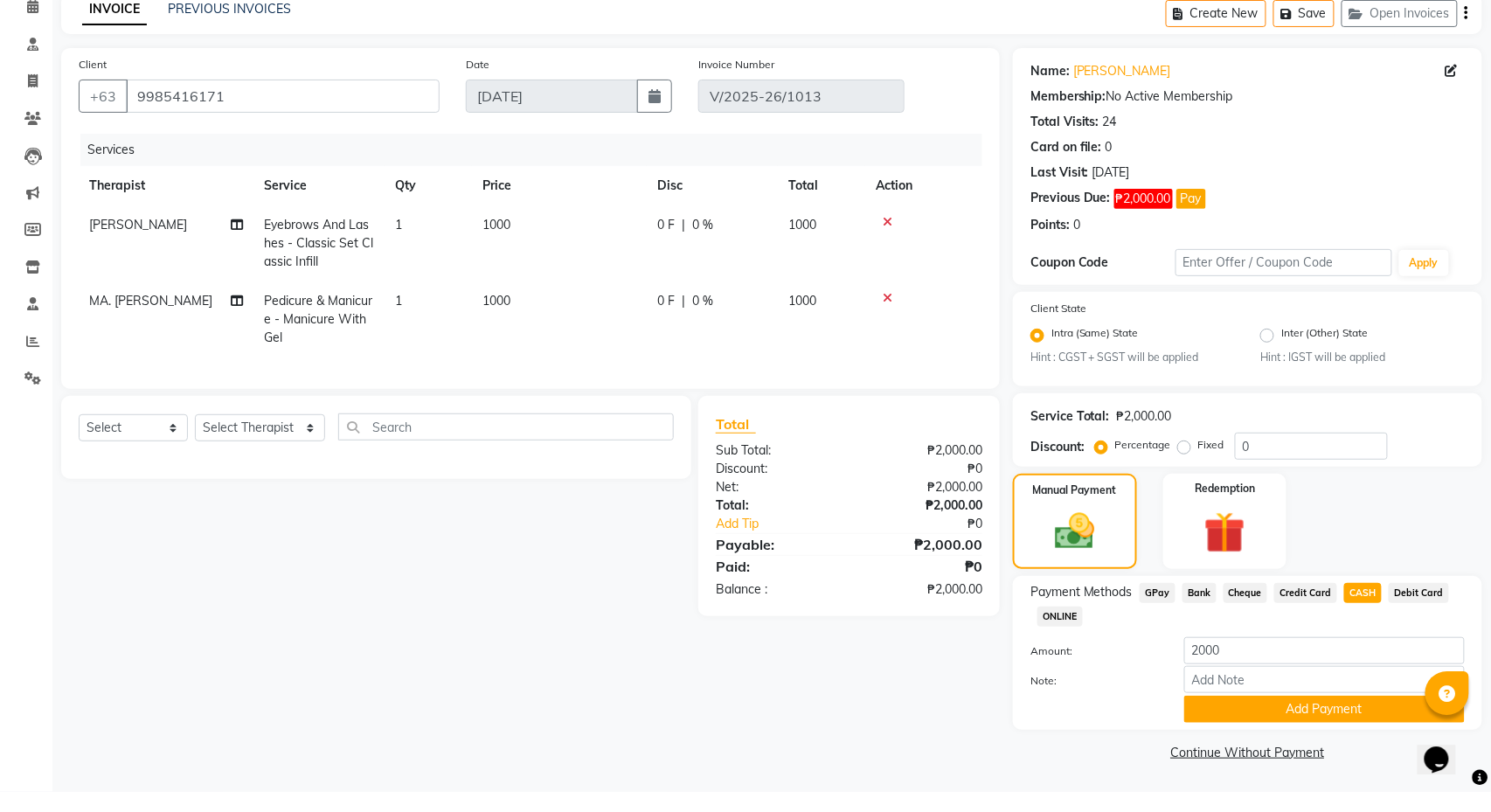
scroll to position [64, 0]
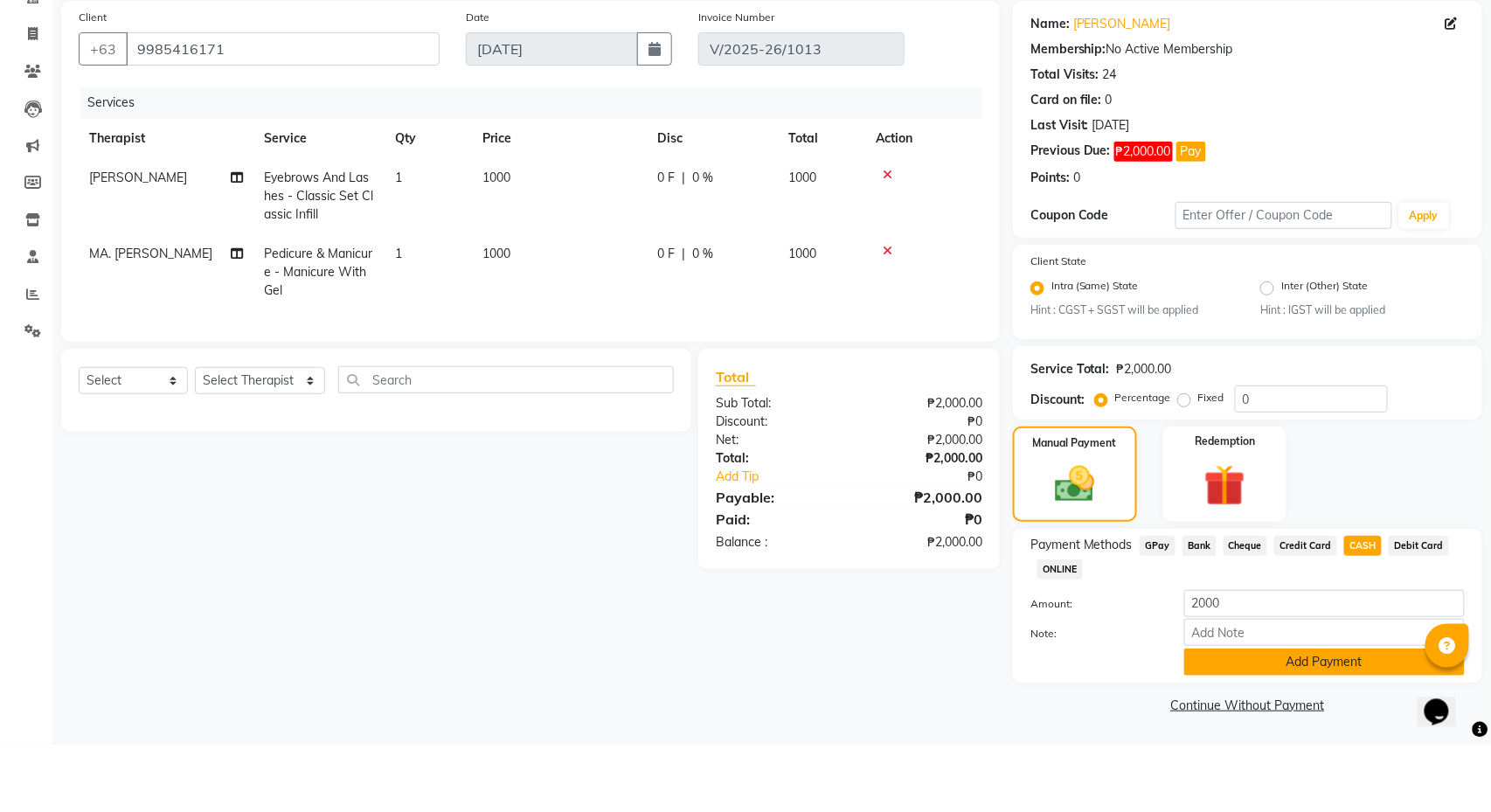
click at [1210, 716] on button "Add Payment" at bounding box center [1325, 729] width 280 height 27
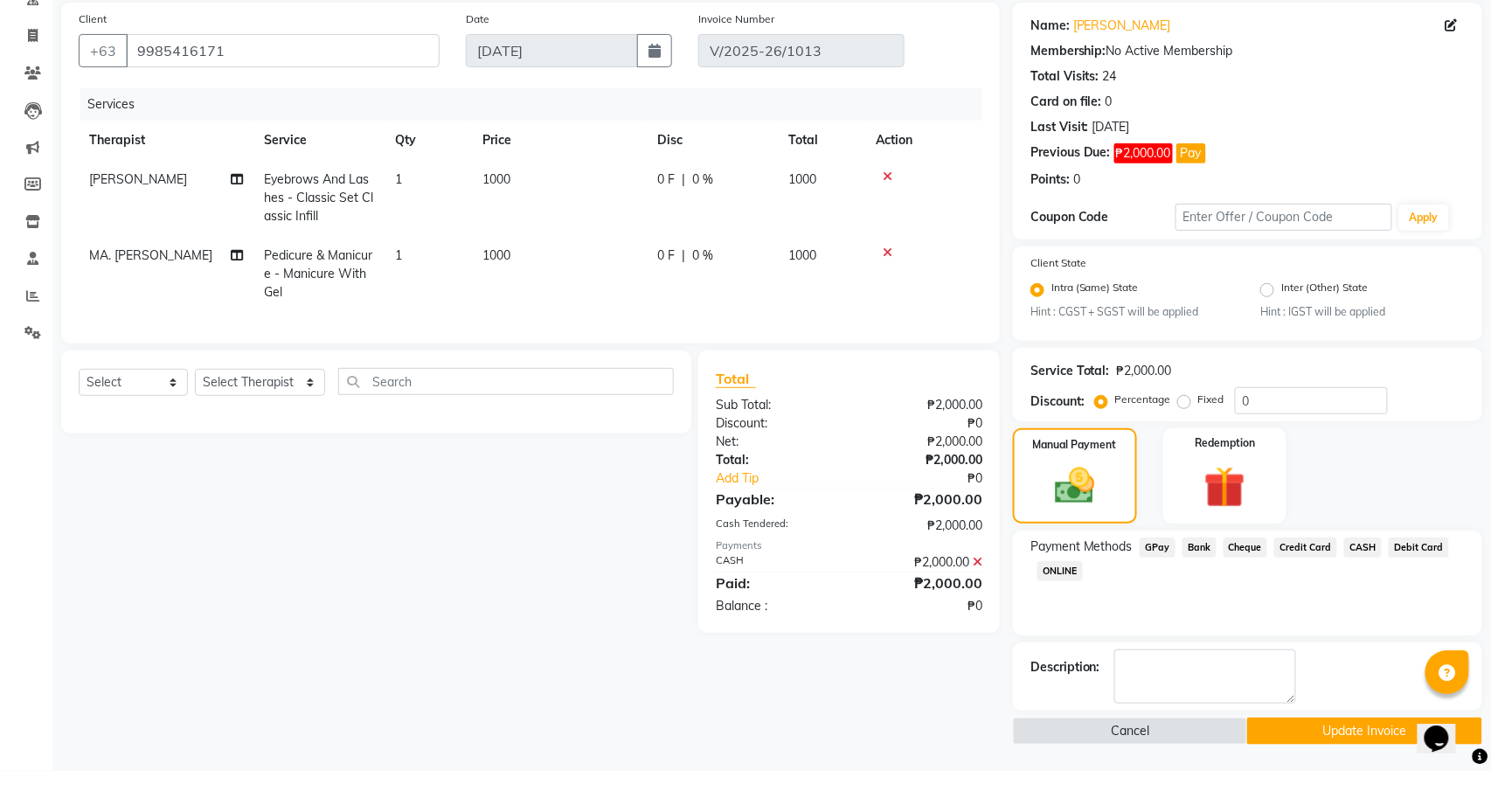
scroll to position [90, 0]
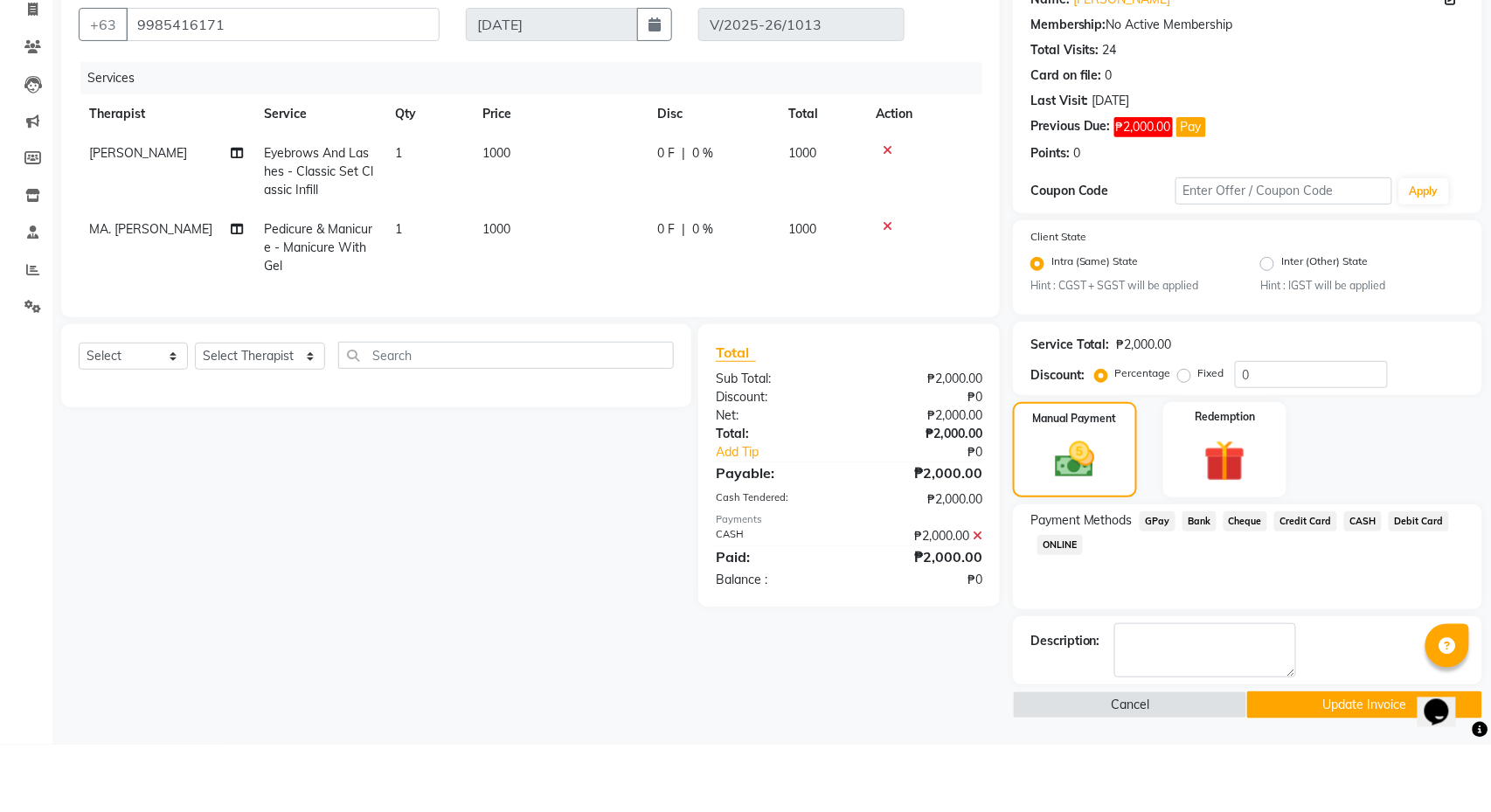
click at [1210, 719] on main "INVOICE PREVIOUS INVOICES Create New Save Open Invoices Client +63 9985416171 D…" at bounding box center [771, 400] width 1438 height 823
click at [1210, 758] on button "Update Invoice" at bounding box center [1364, 772] width 234 height 27
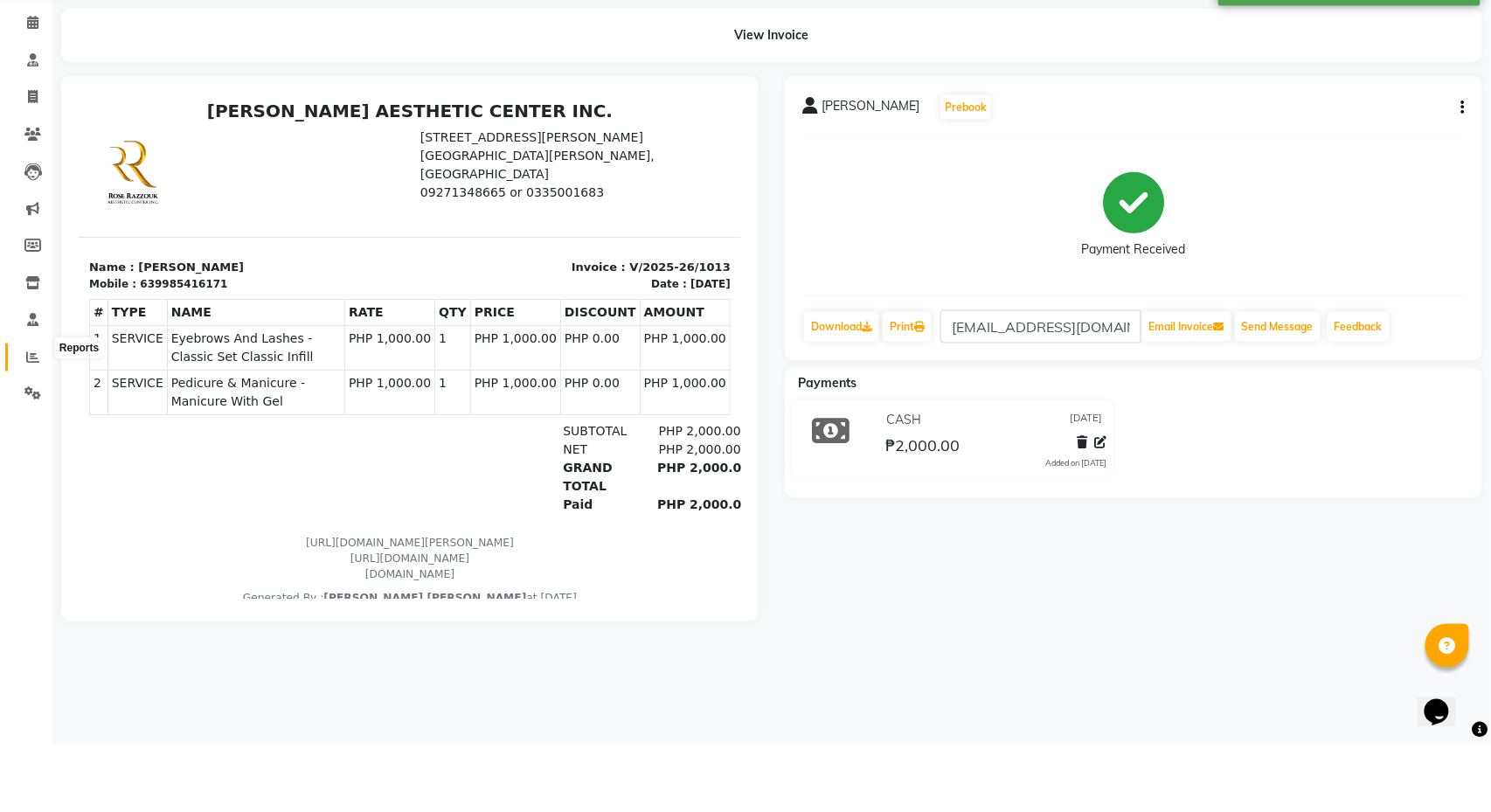
click at [32, 417] on icon at bounding box center [33, 424] width 13 height 13
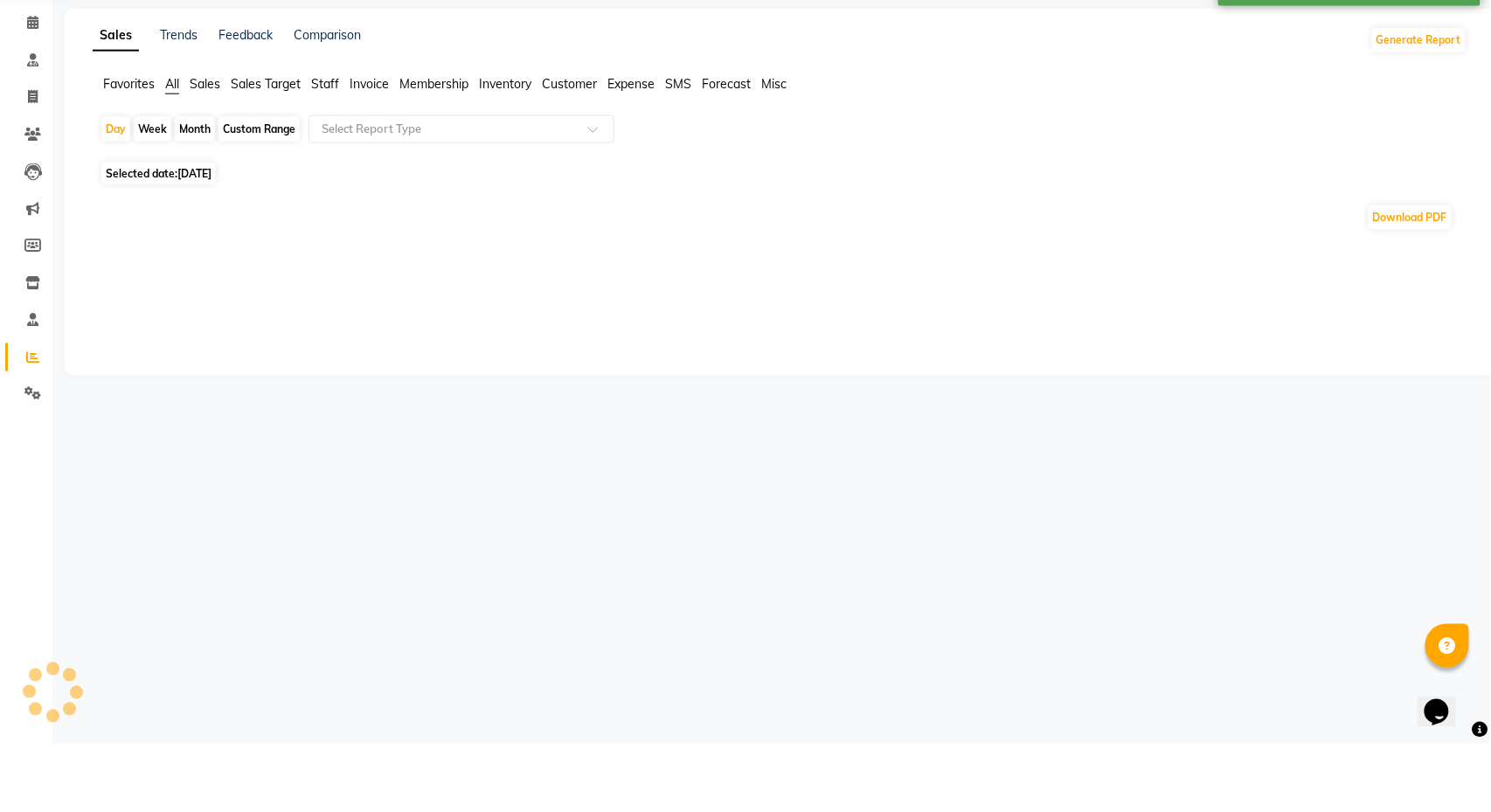
scroll to position [67, 0]
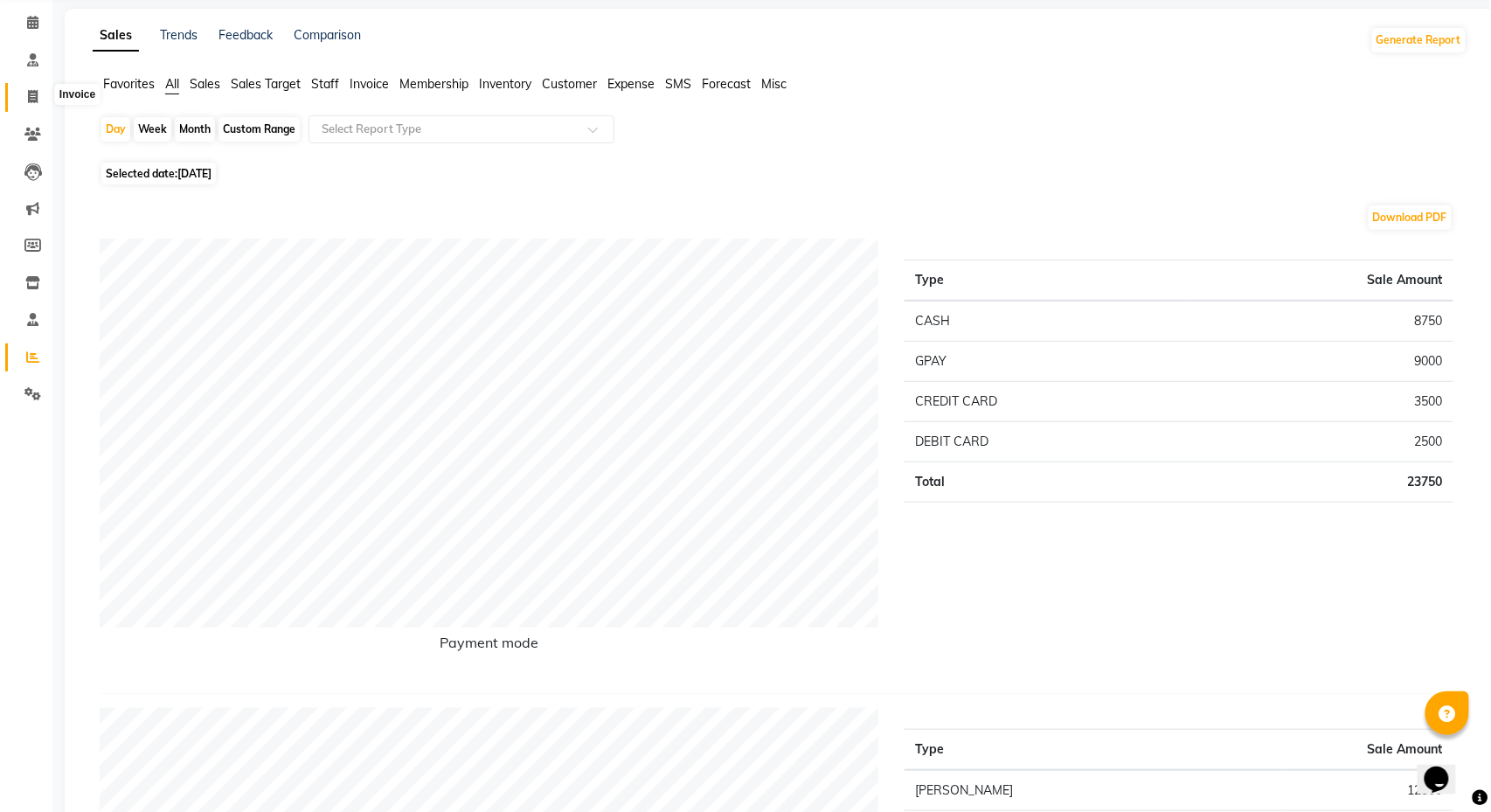
click at [36, 95] on span at bounding box center [33, 97] width 31 height 20
select select "service"
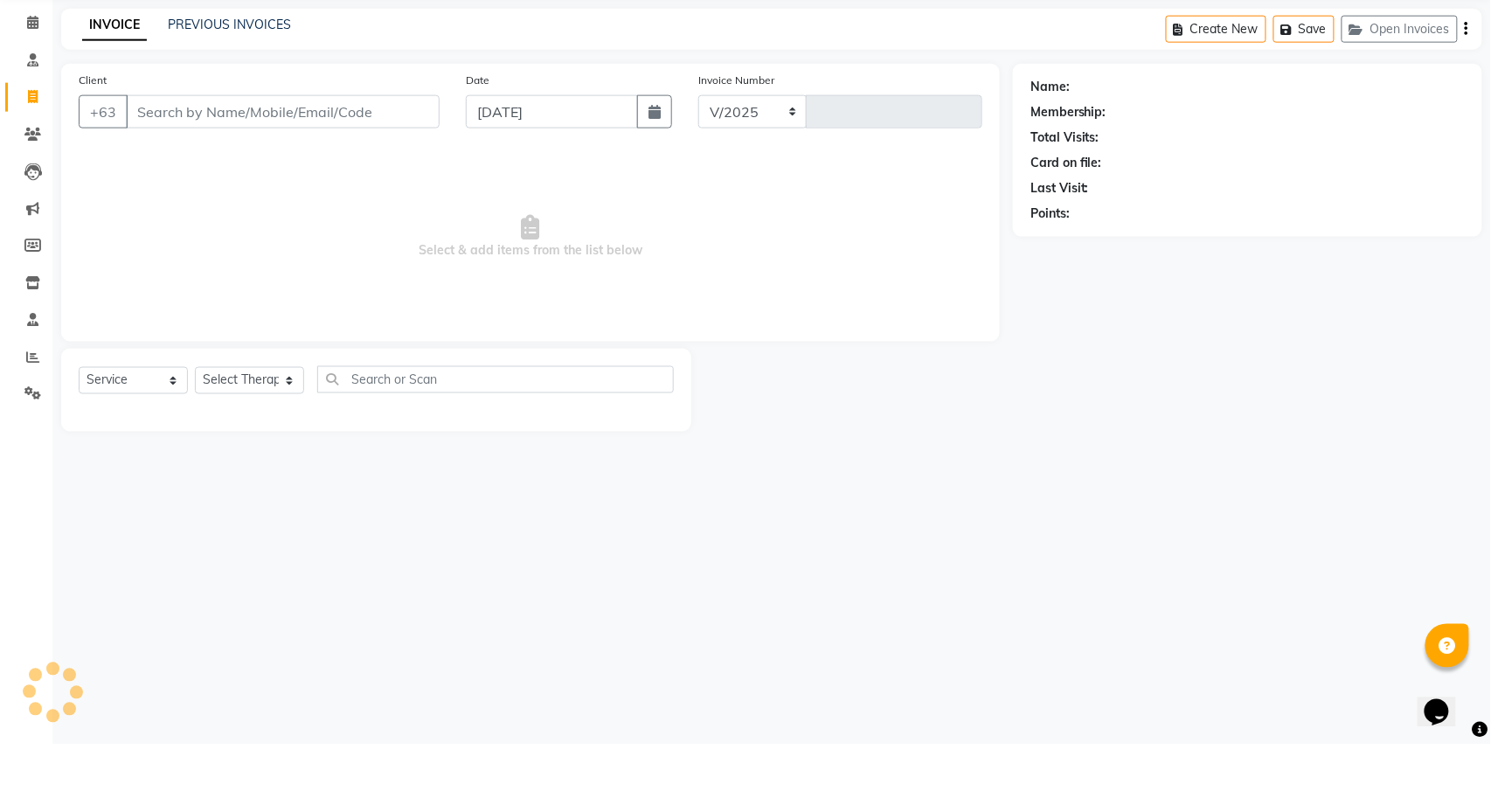
select select "6259"
type input "1014"
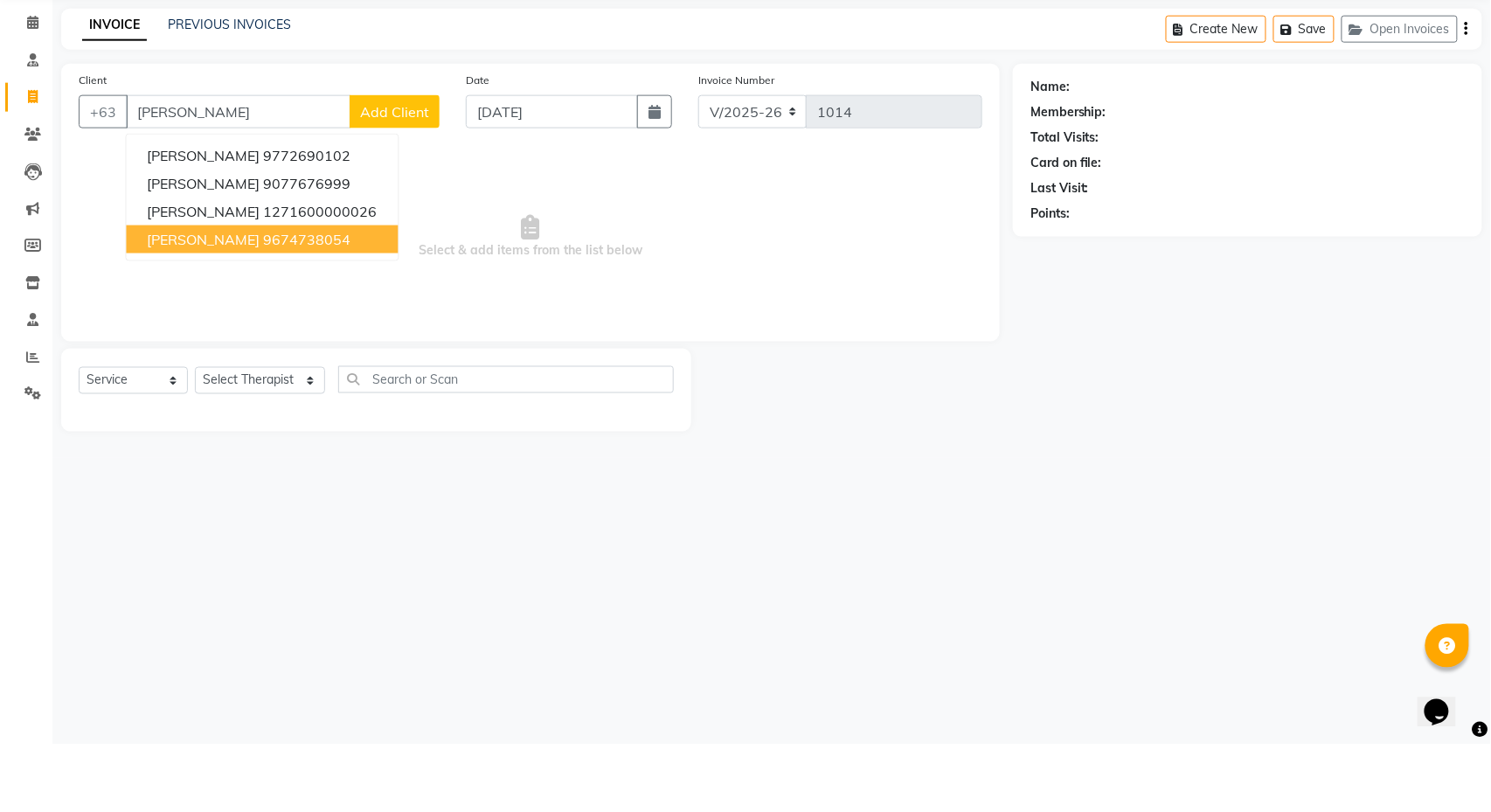
click at [266, 298] on ngb-highlight "9674738054" at bounding box center [307, 306] width 87 height 17
type input "9674738054"
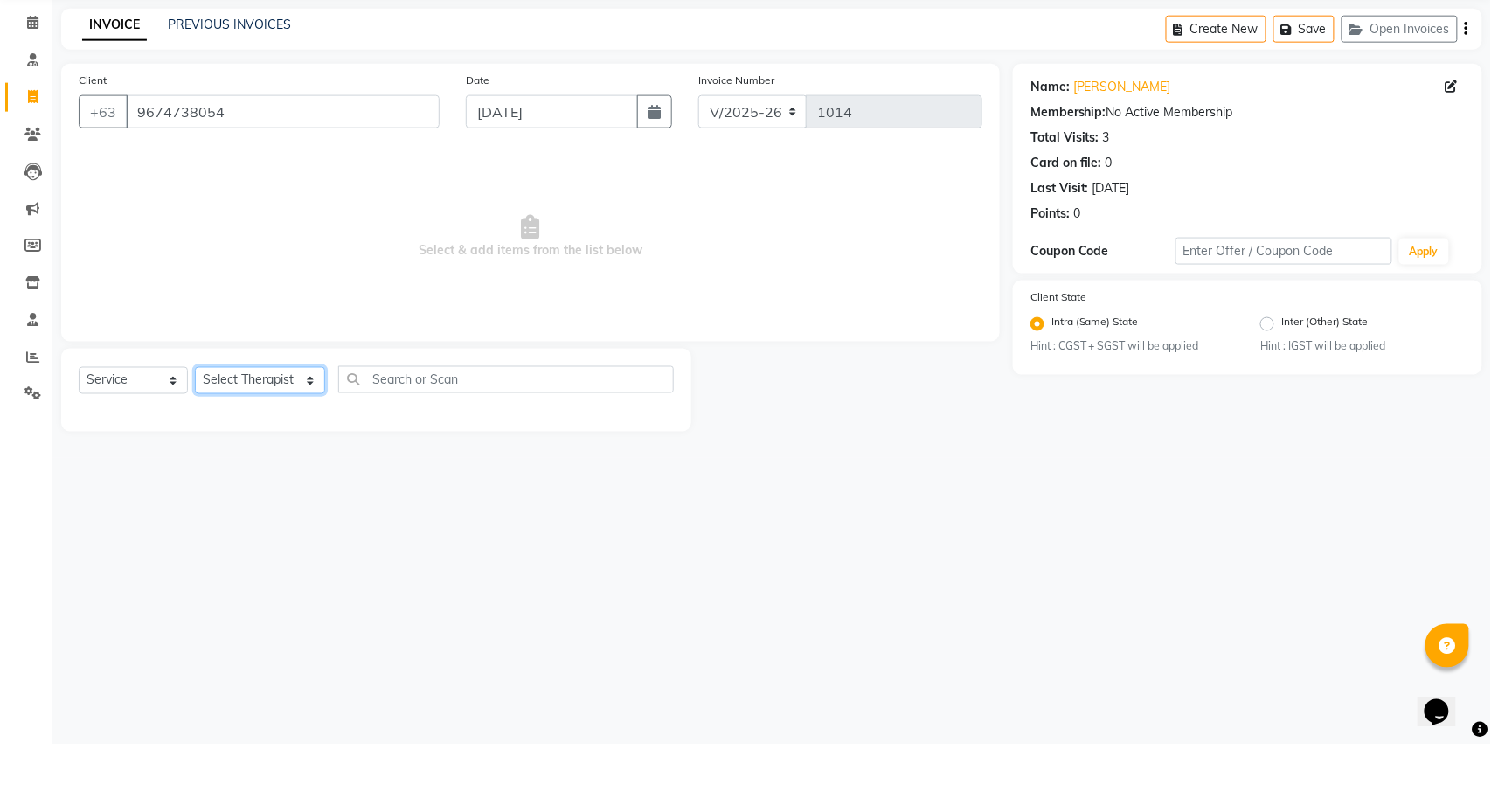
select select "46433"
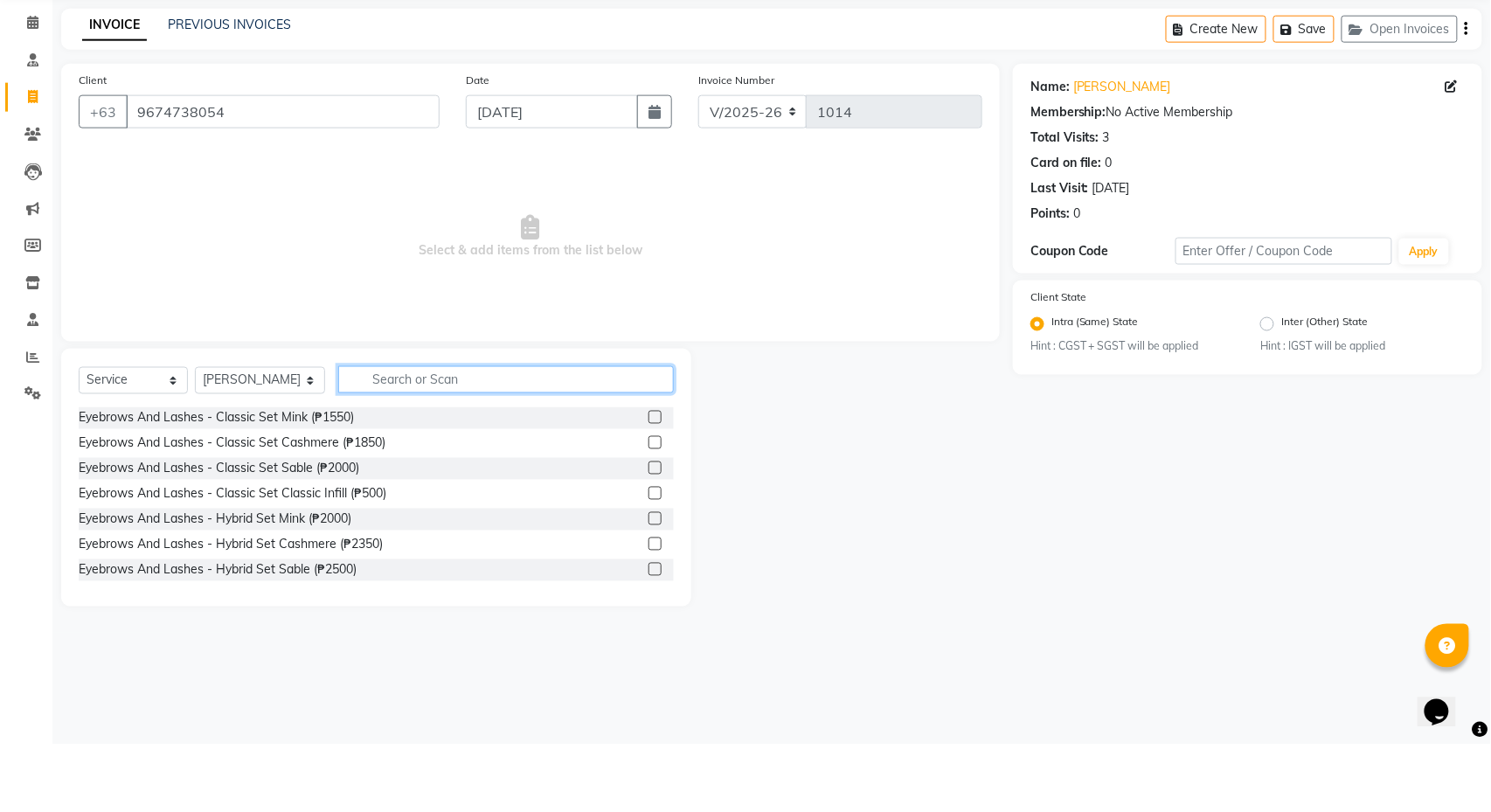
click at [468, 434] on input "text" at bounding box center [506, 447] width 336 height 27
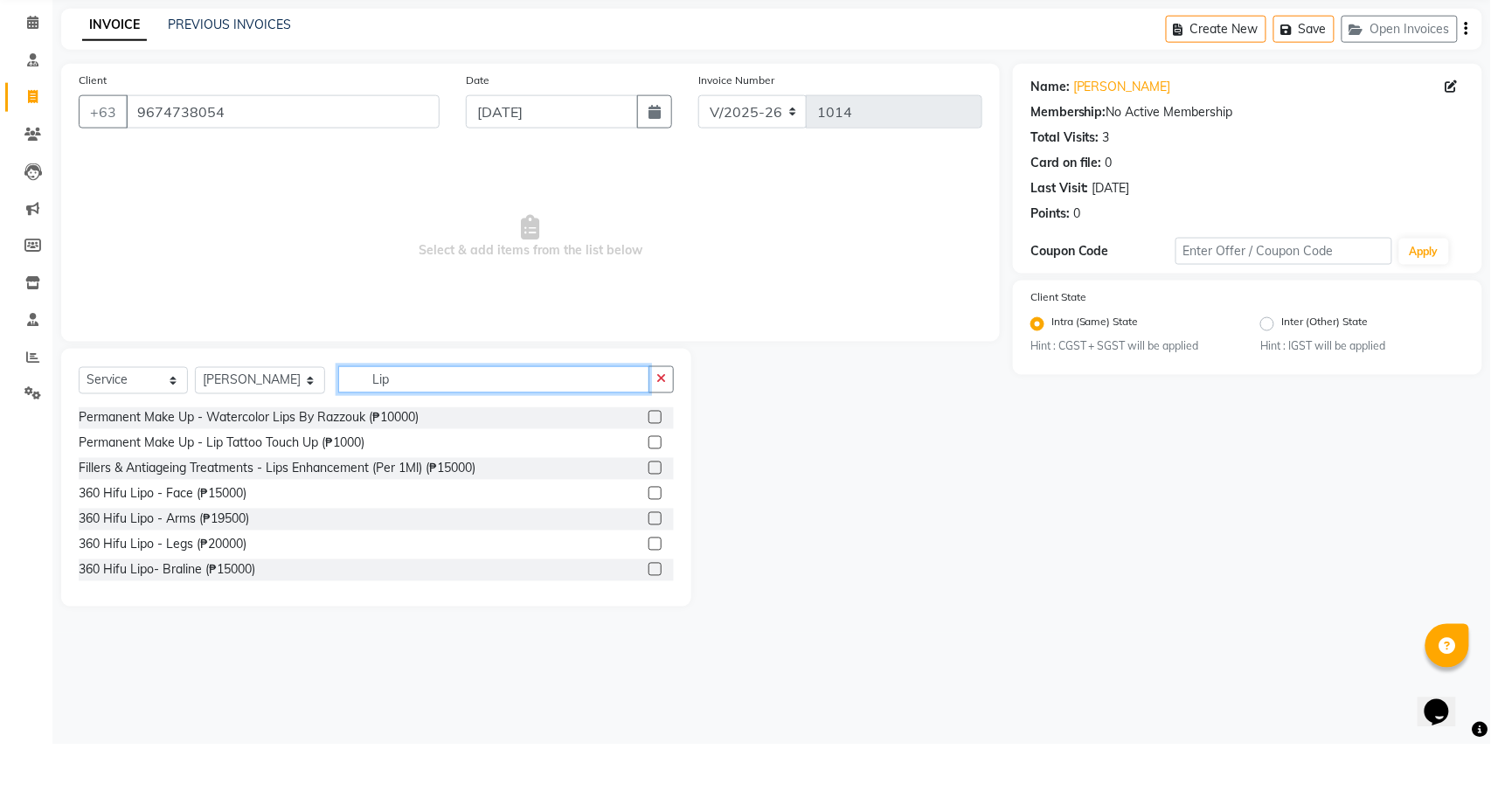
type input "Lip"
click at [656, 528] on label at bounding box center [655, 535] width 13 height 13
click at [656, 530] on input "checkbox" at bounding box center [654, 536] width 11 height 11
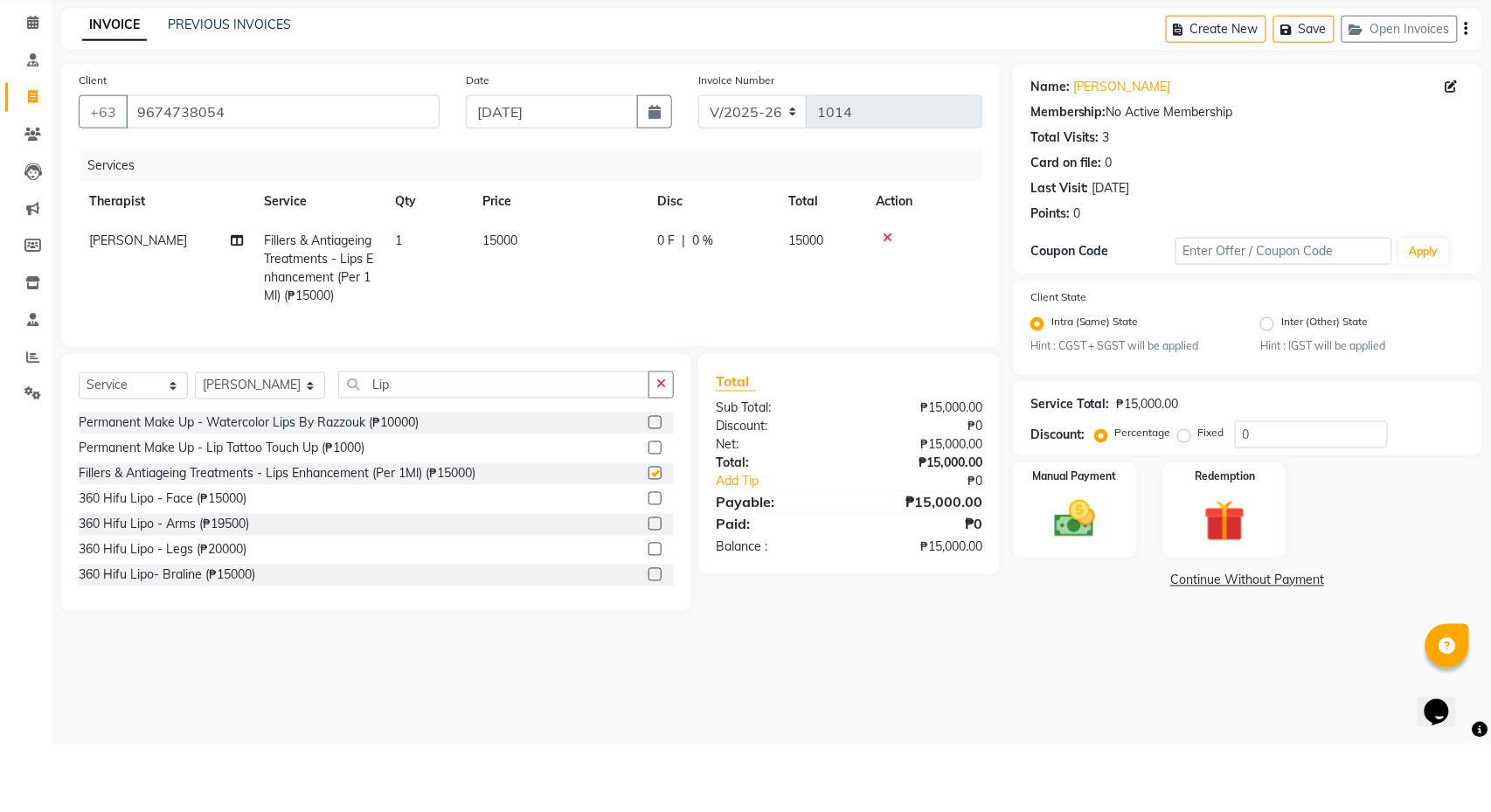
checkbox input "false"
click at [511, 300] on span "15000" at bounding box center [499, 307] width 35 height 15
select select "46433"
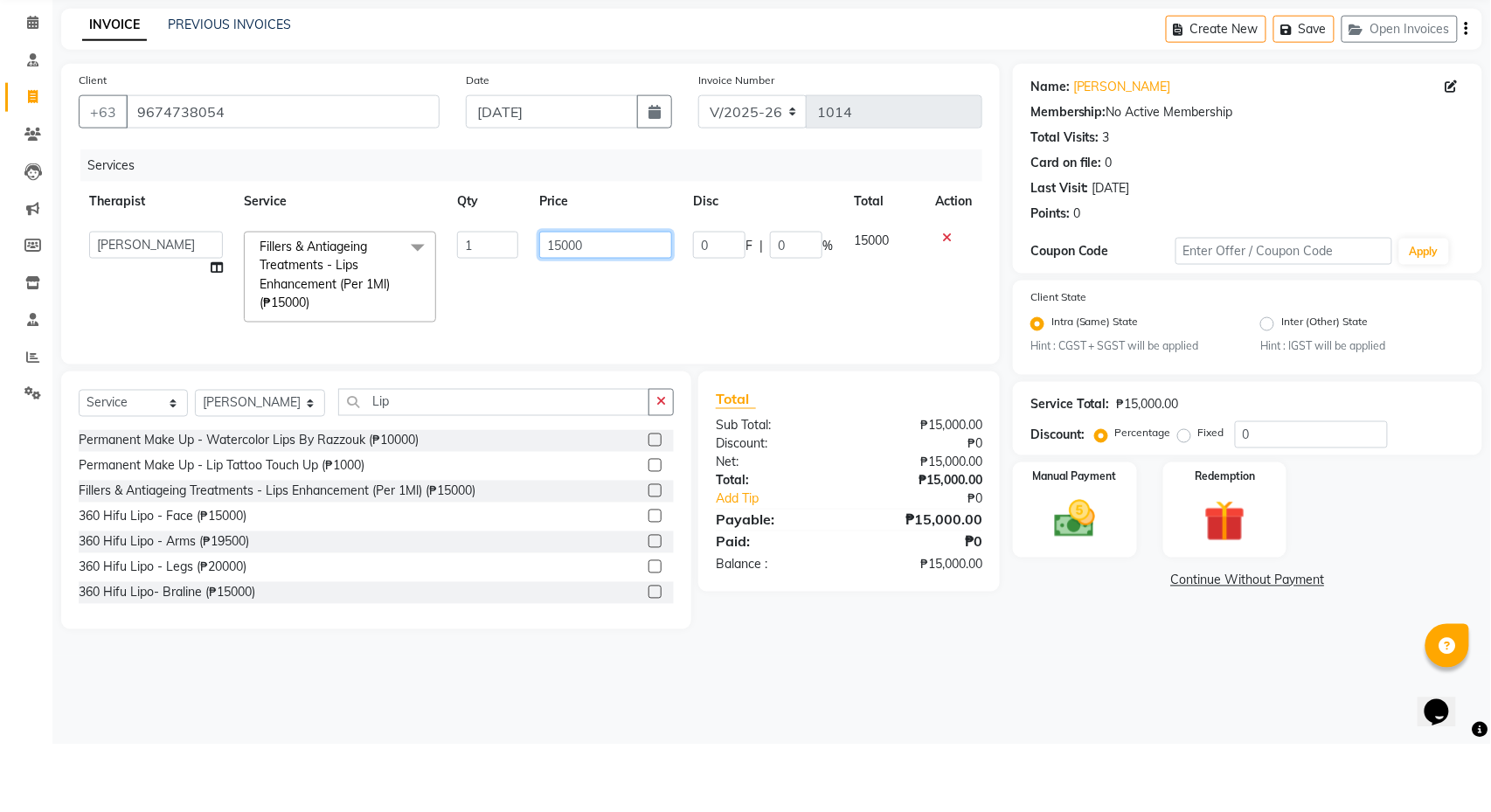
click at [569, 299] on input "15000" at bounding box center [606, 313] width 133 height 27
type input "1000"
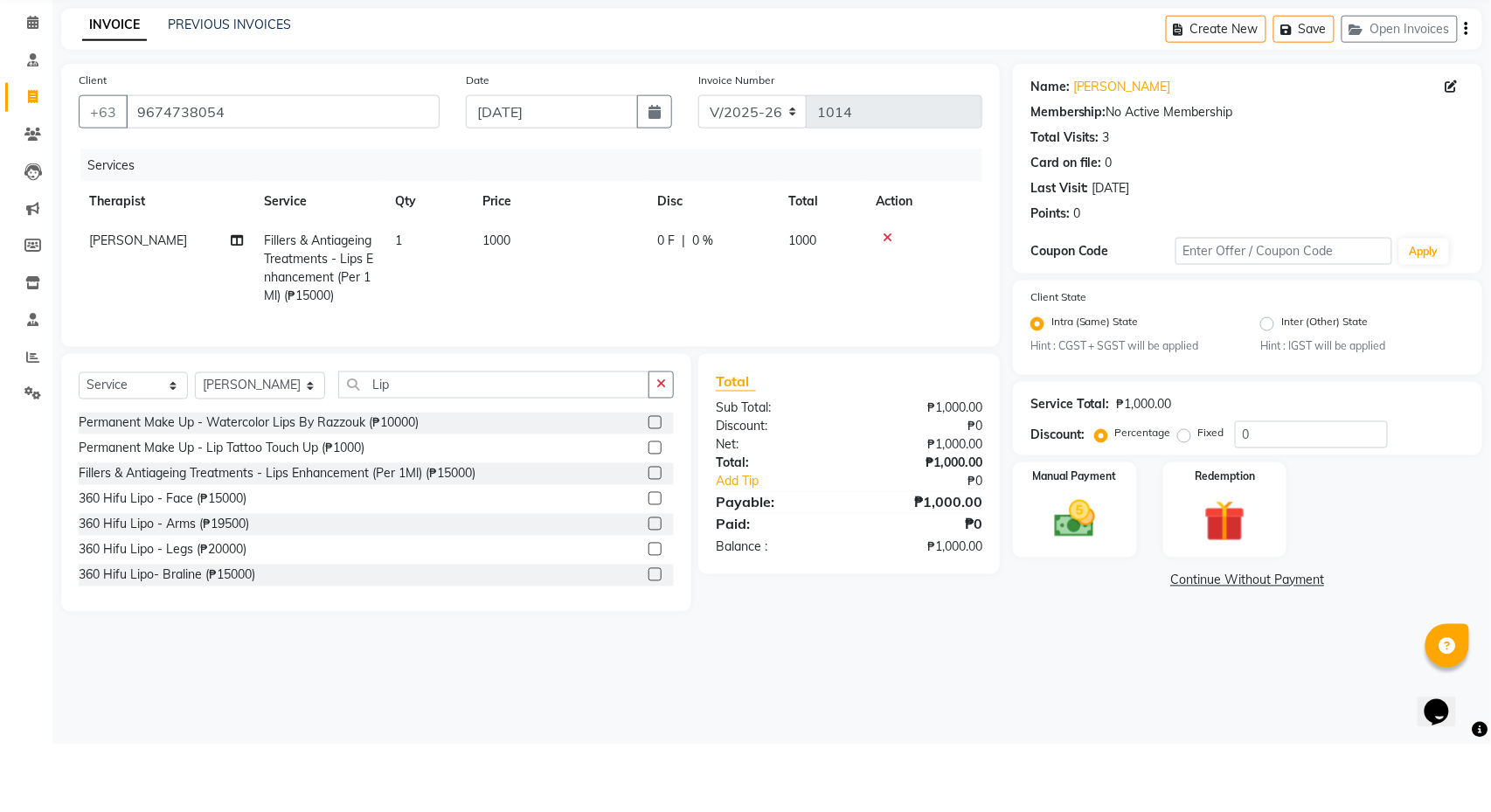
click at [722, 316] on td "0 F | 0 %" at bounding box center [712, 336] width 131 height 95
select select "46433"
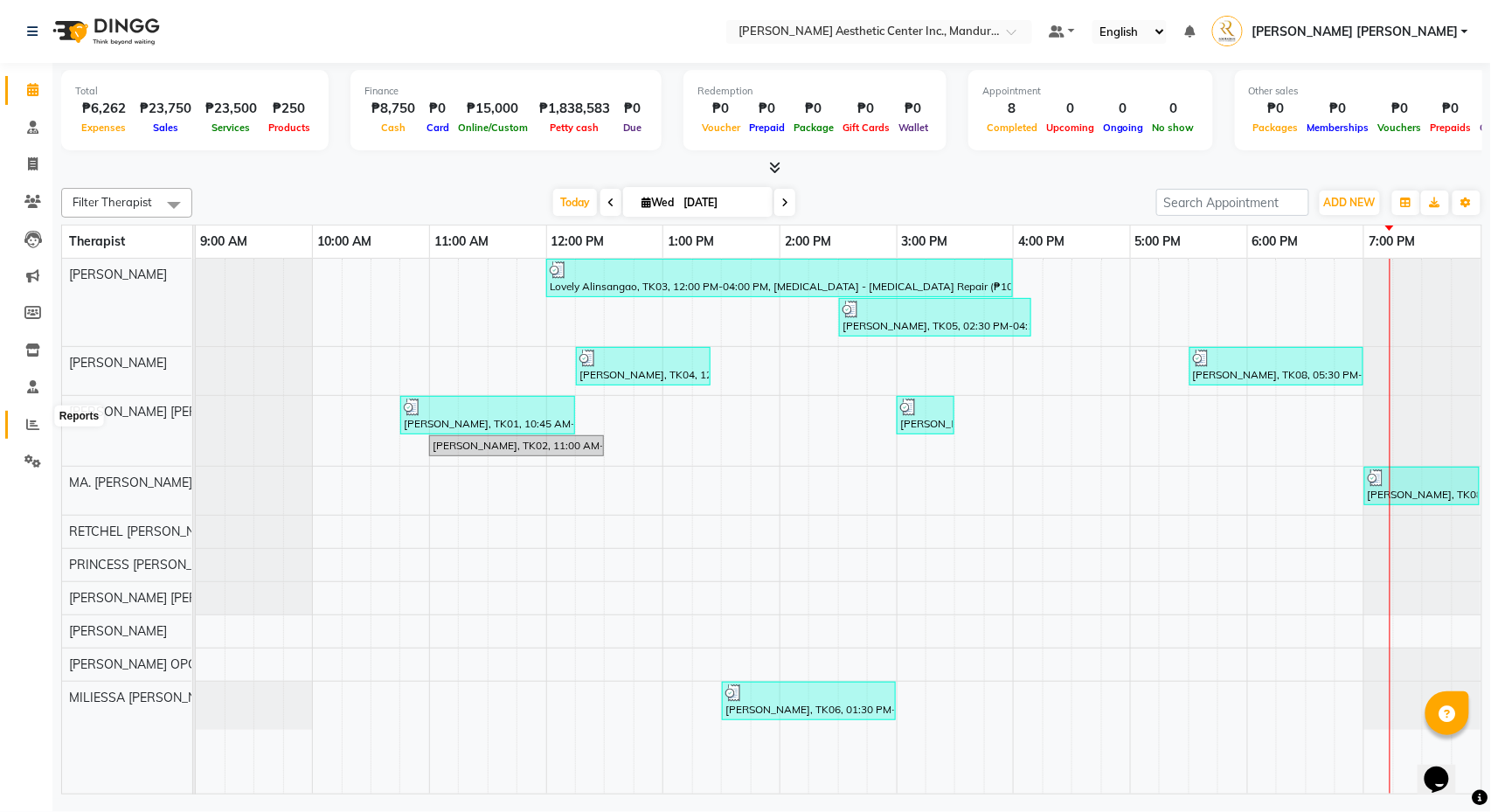
click at [29, 417] on icon at bounding box center [33, 424] width 13 height 13
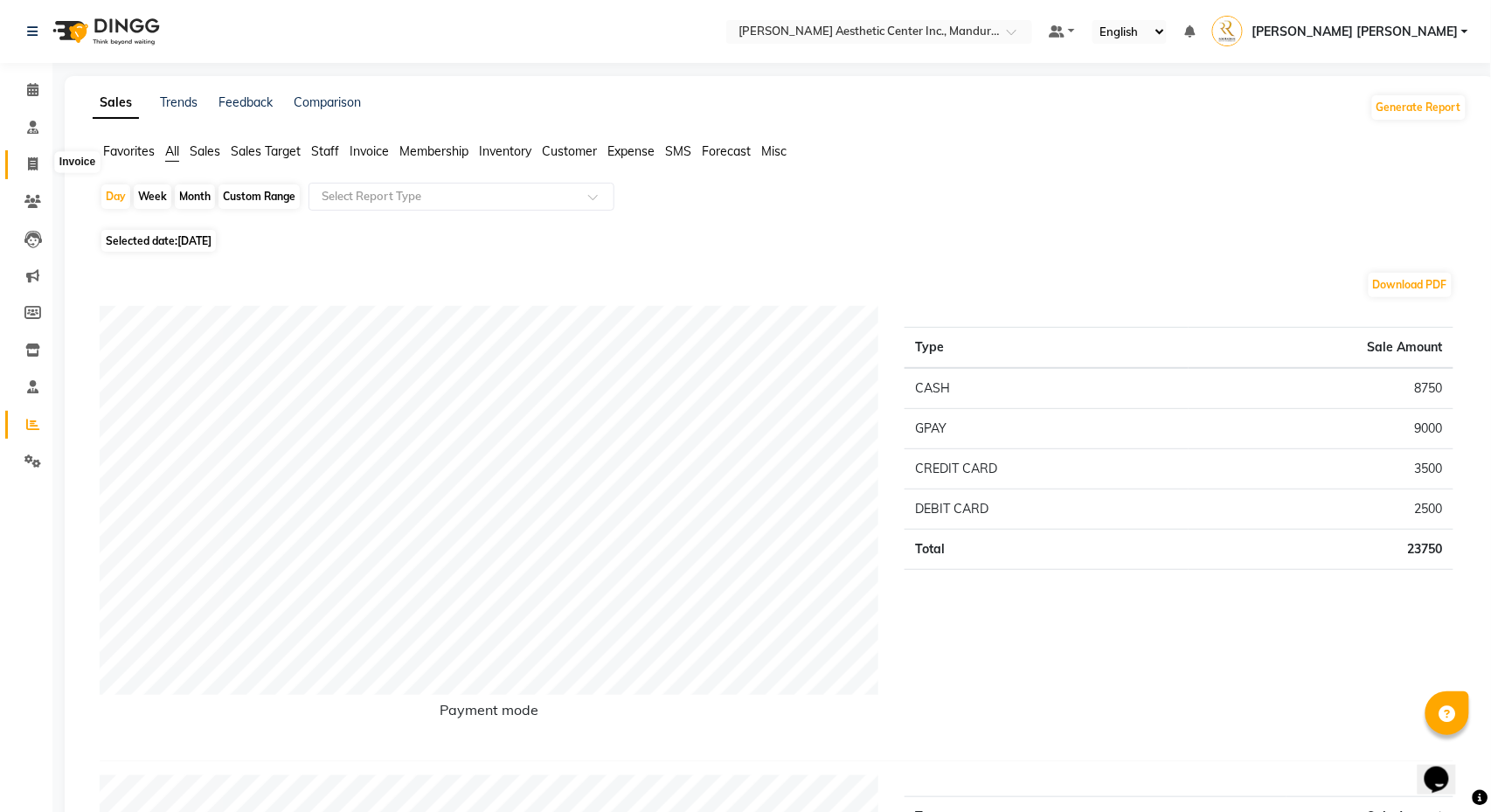
click at [32, 161] on icon at bounding box center [33, 164] width 10 height 13
select select "service"
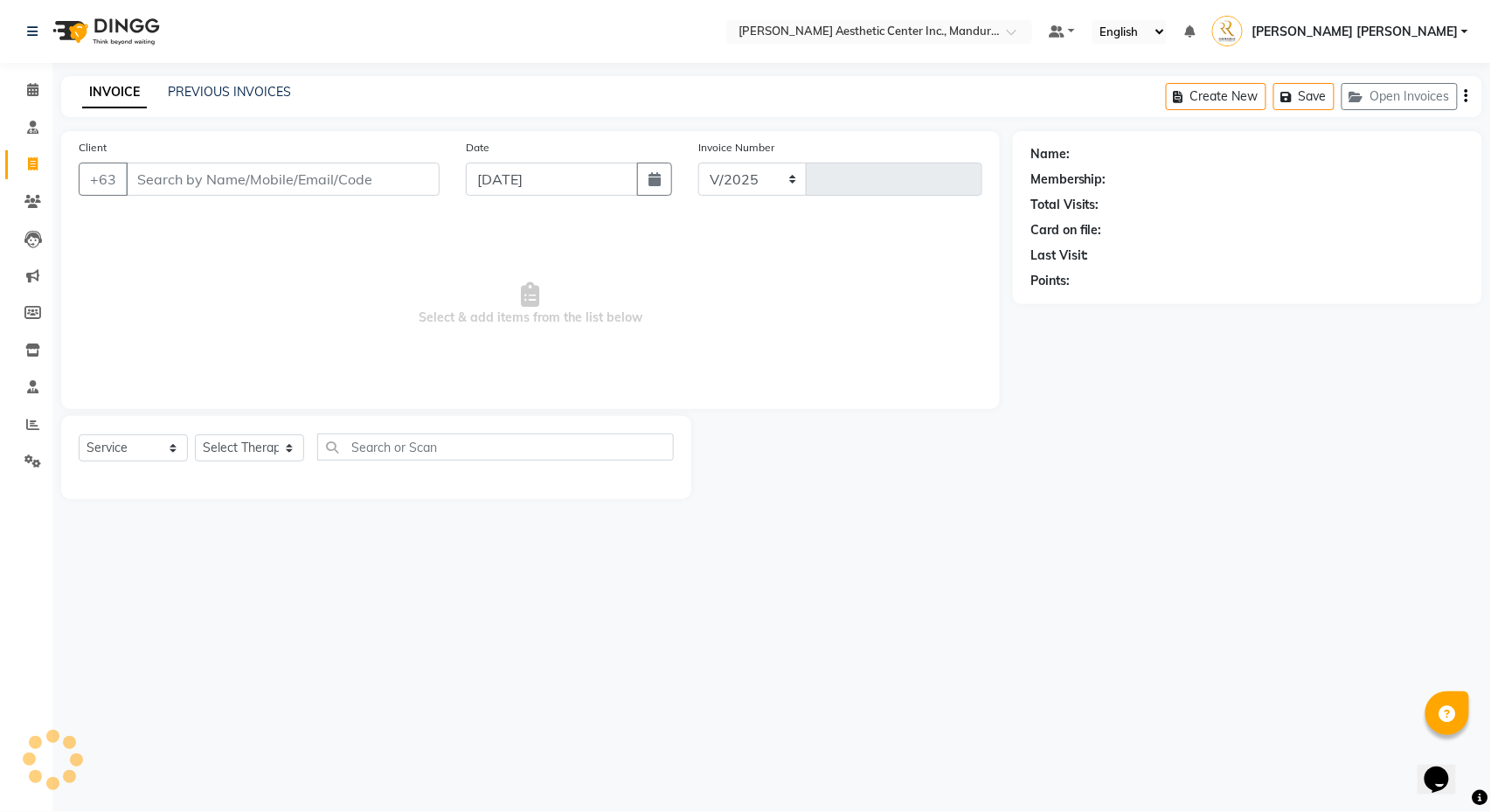
select select "6259"
type input "1014"
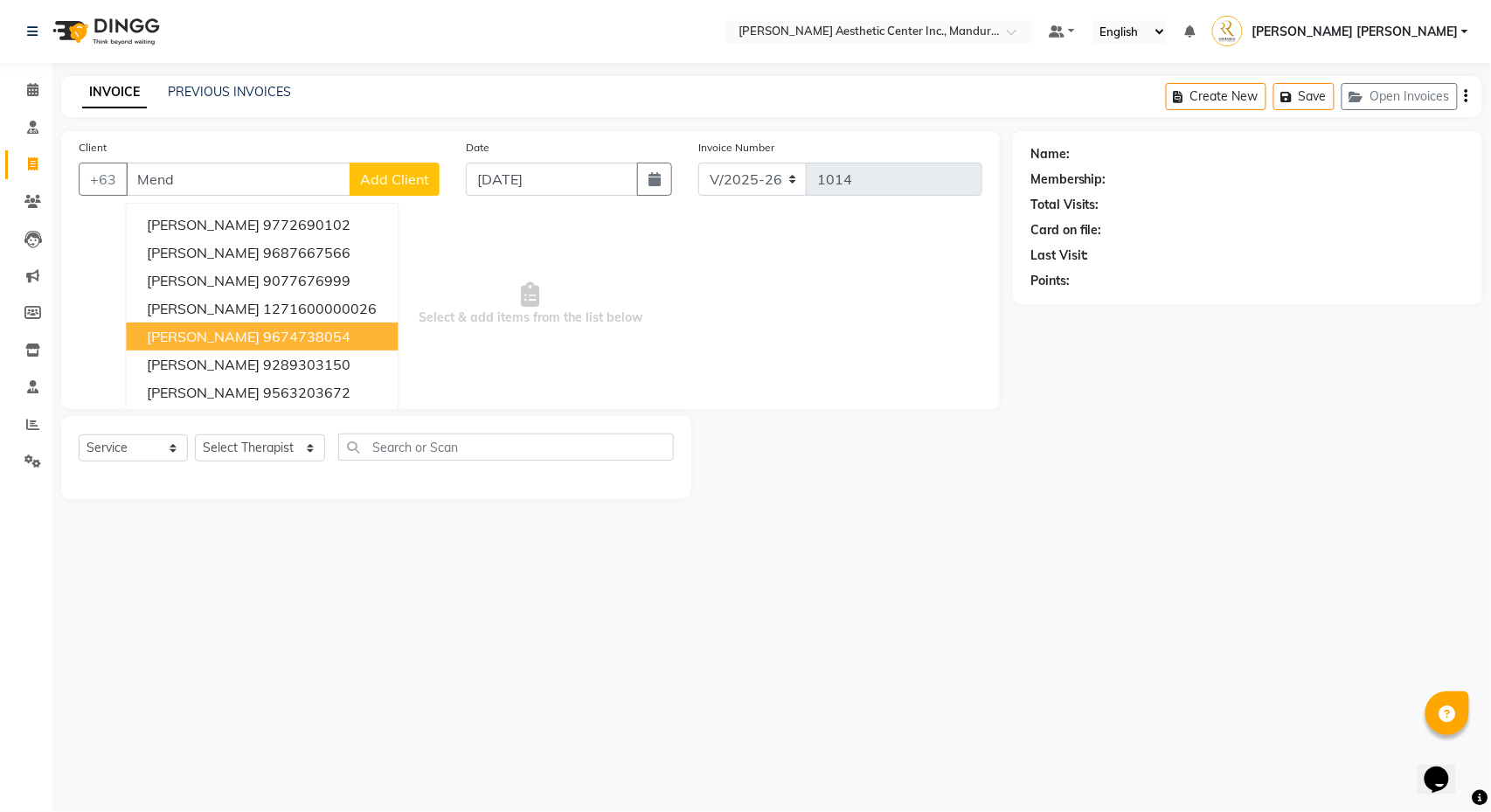
click at [256, 341] on span "Mercelin Mendita" at bounding box center [204, 336] width 113 height 17
type input "9674738054"
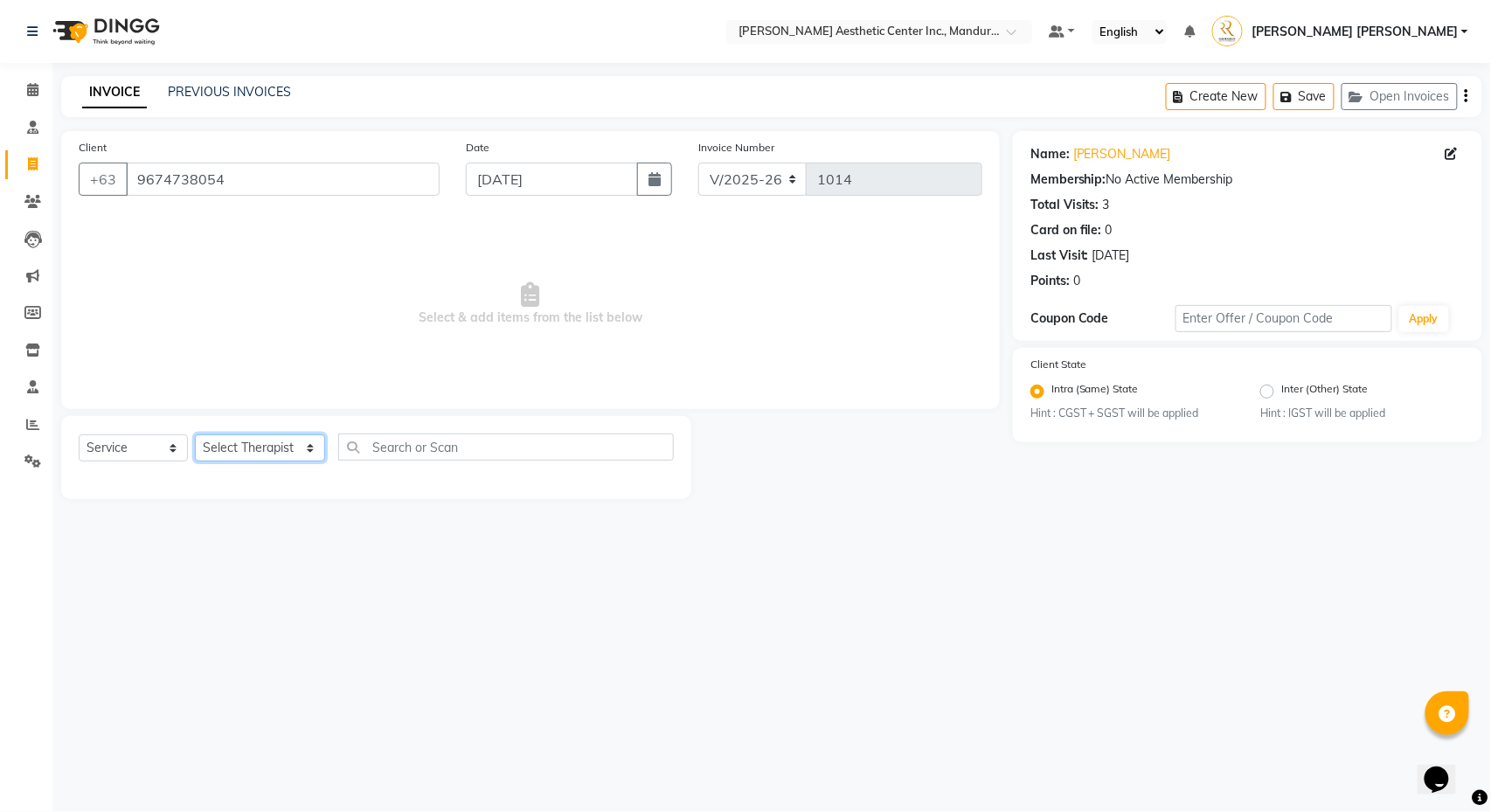
select select "46433"
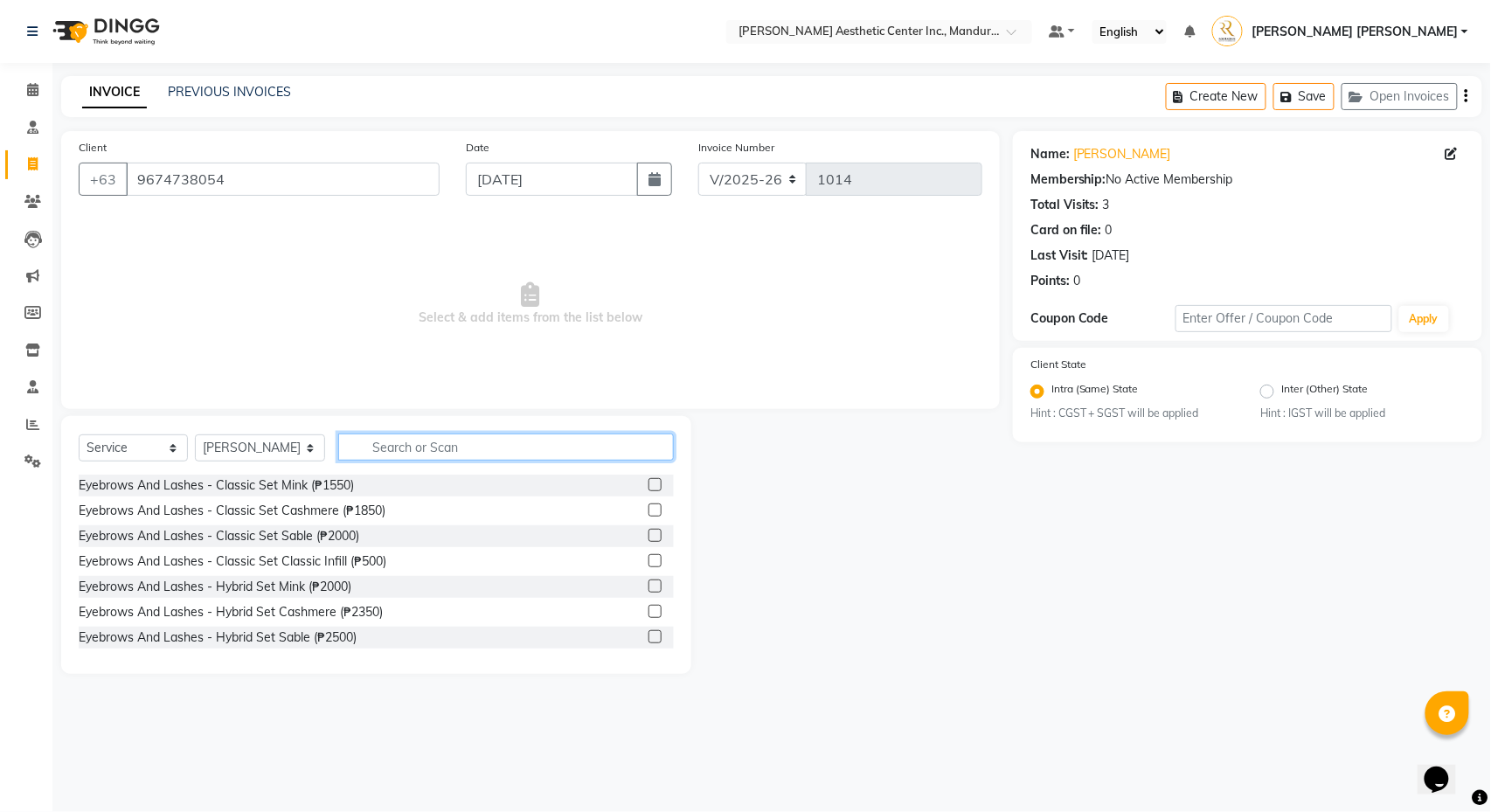
click at [455, 442] on input "text" at bounding box center [506, 447] width 336 height 27
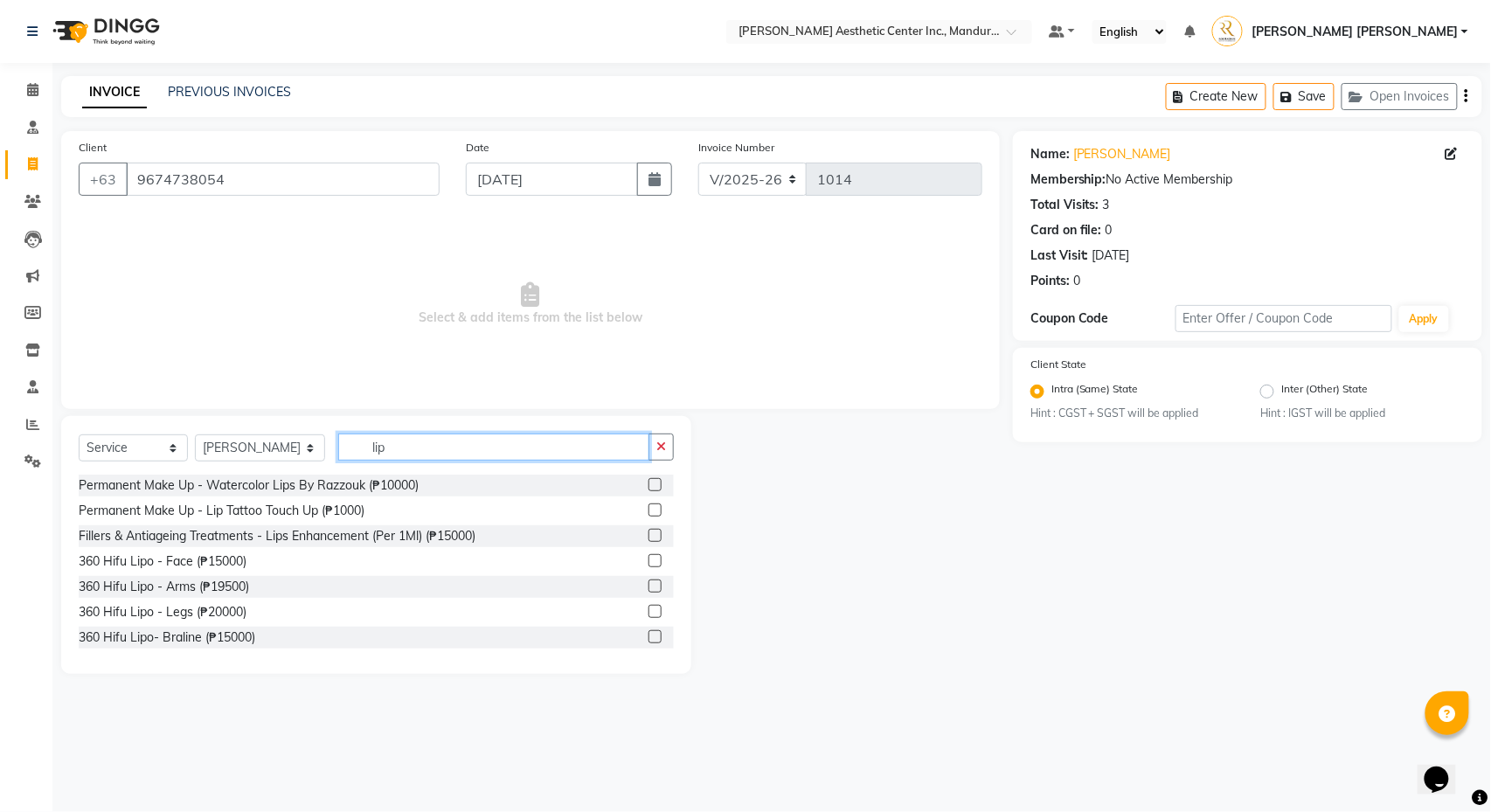
type input "lip"
click at [656, 540] on label at bounding box center [655, 535] width 13 height 13
click at [656, 540] on input "checkbox" at bounding box center [654, 536] width 11 height 11
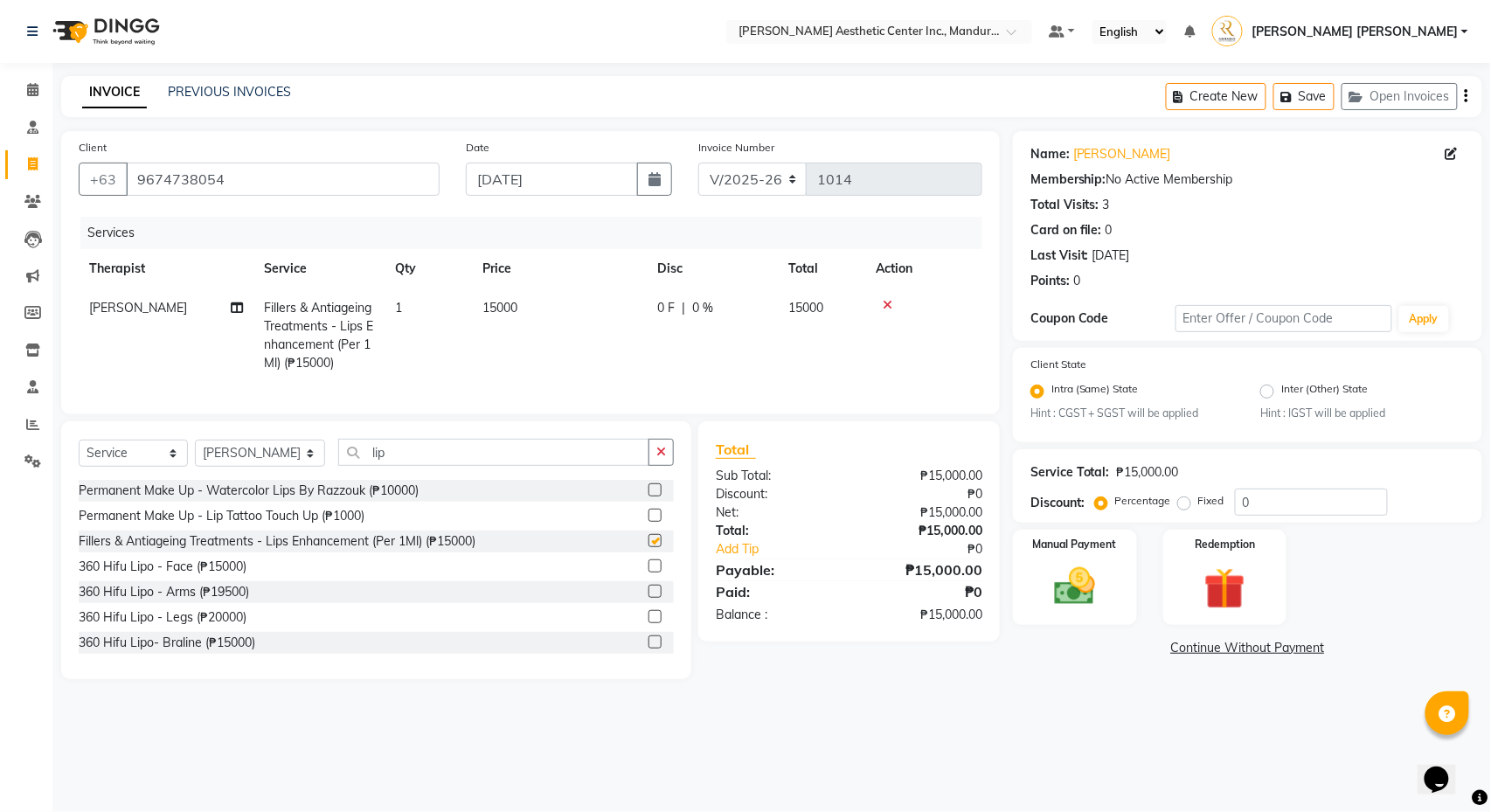
checkbox input "false"
click at [514, 304] on span "15000" at bounding box center [499, 307] width 35 height 15
select select "46433"
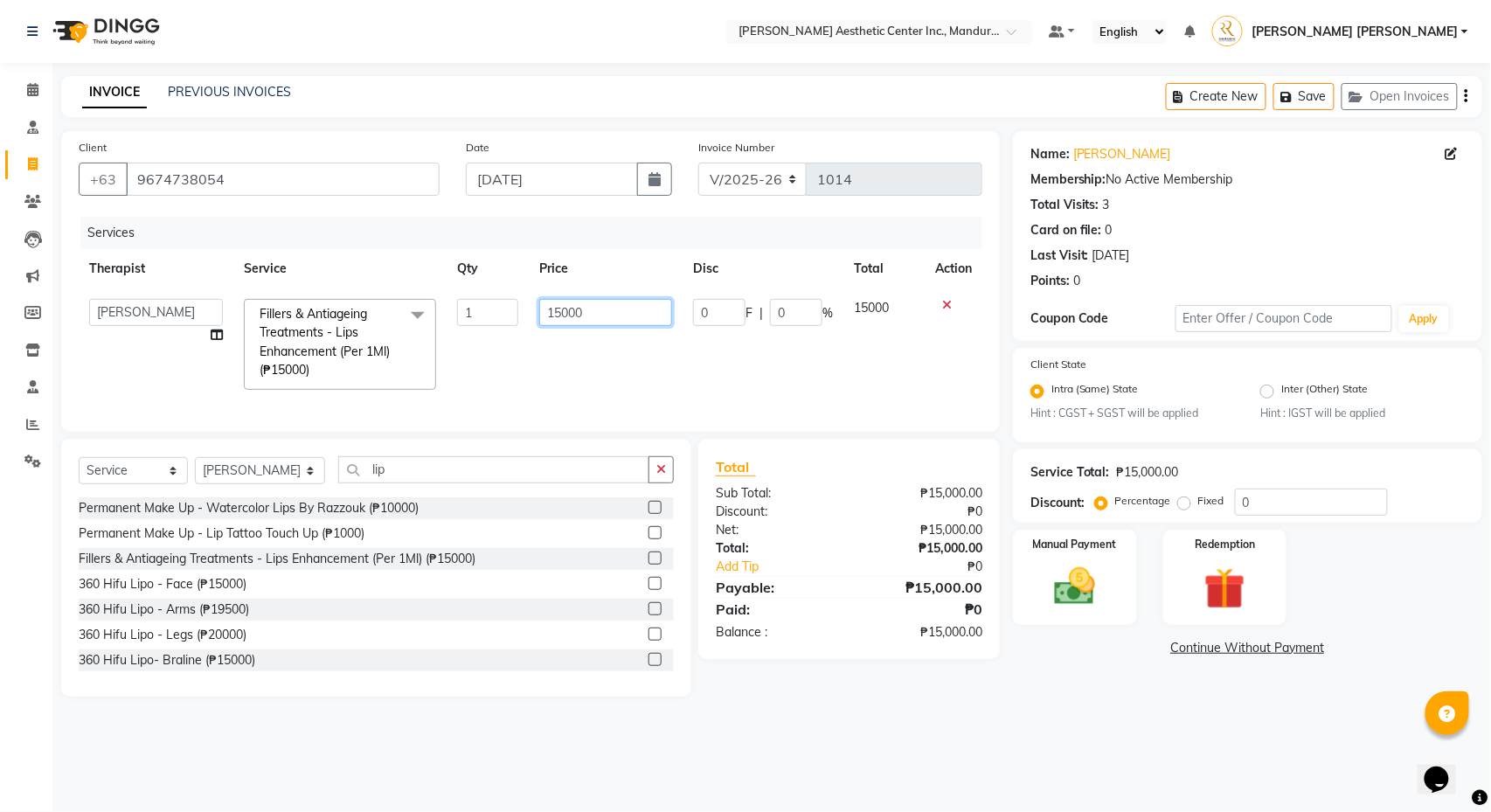
click at [559, 316] on input "15000" at bounding box center [606, 313] width 133 height 27
type input "1000"
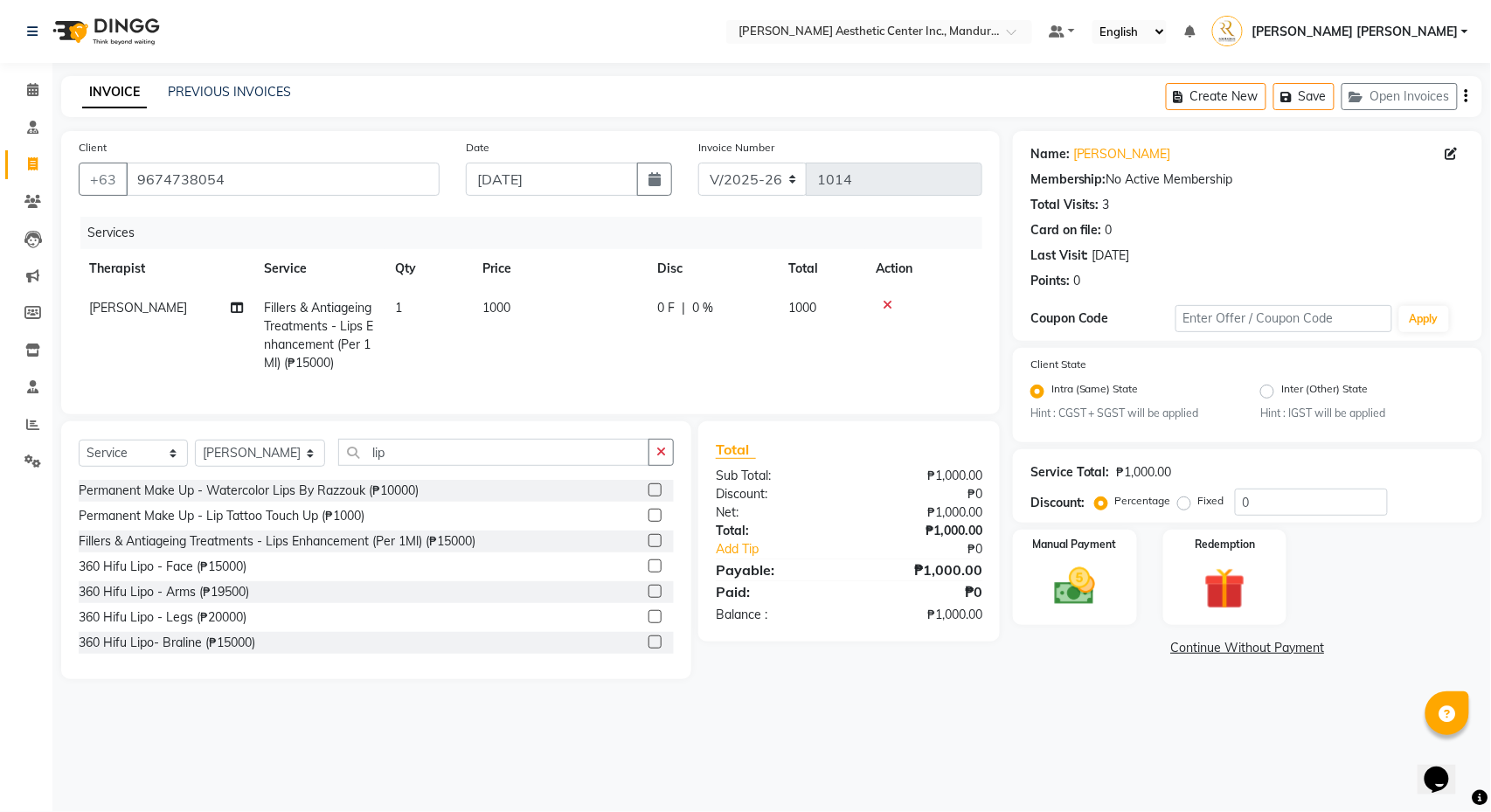
click at [626, 376] on td "1000" at bounding box center [559, 336] width 175 height 95
select select "46433"
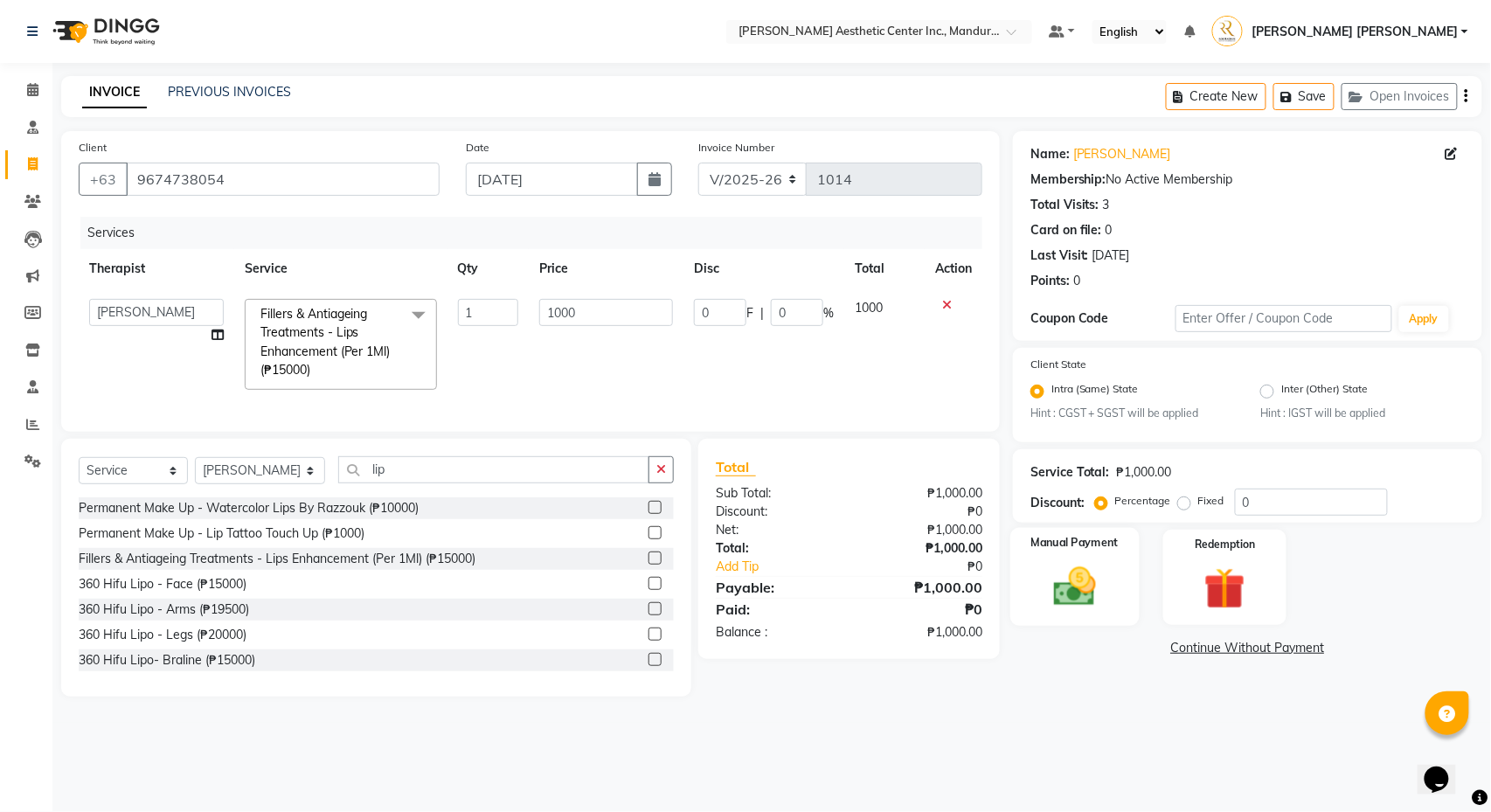
click at [1028, 612] on div "Manual Payment" at bounding box center [1074, 576] width 128 height 99
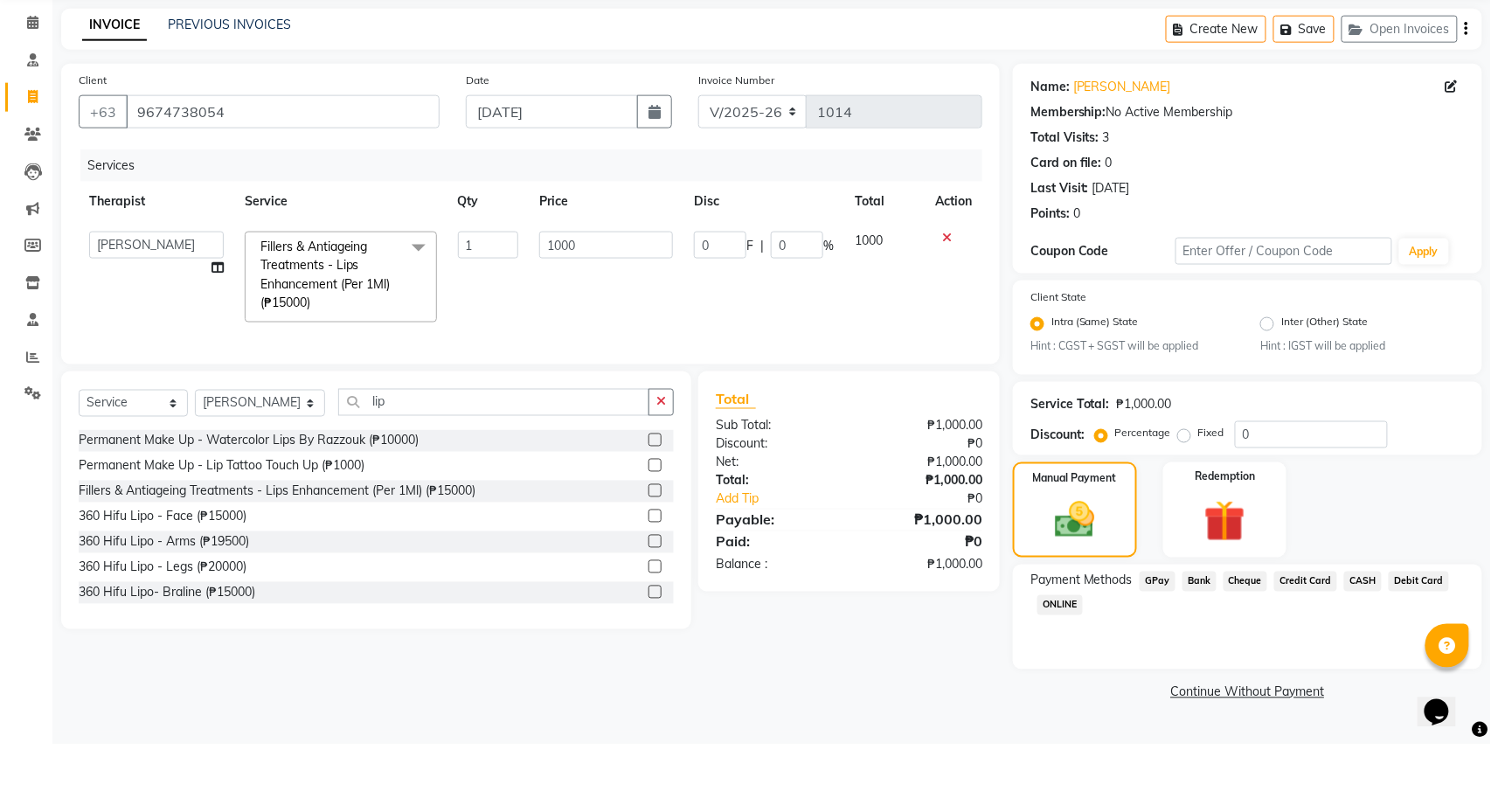
click at [1216, 638] on span "Bank" at bounding box center [1199, 648] width 34 height 20
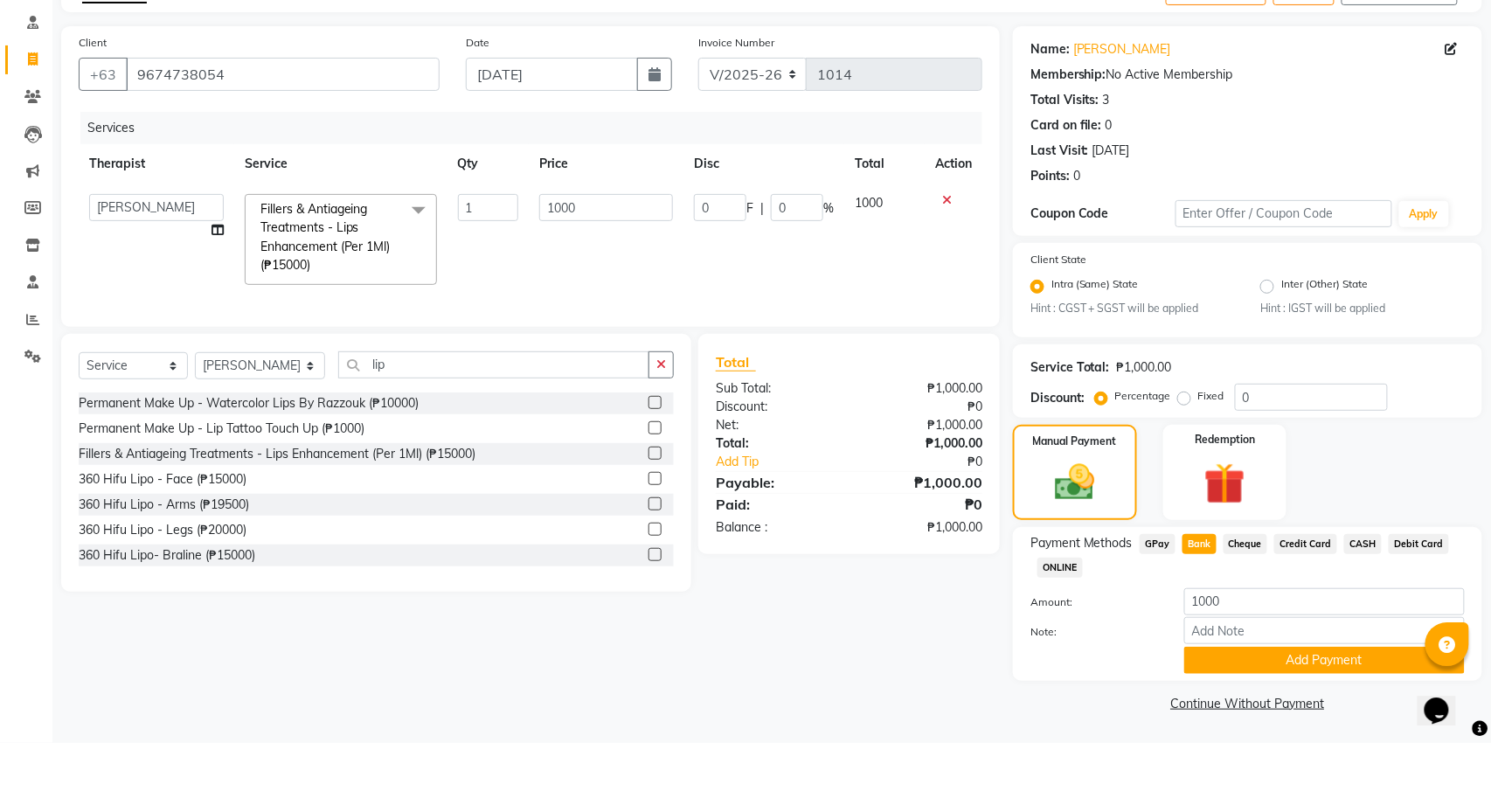
scroll to position [35, 0]
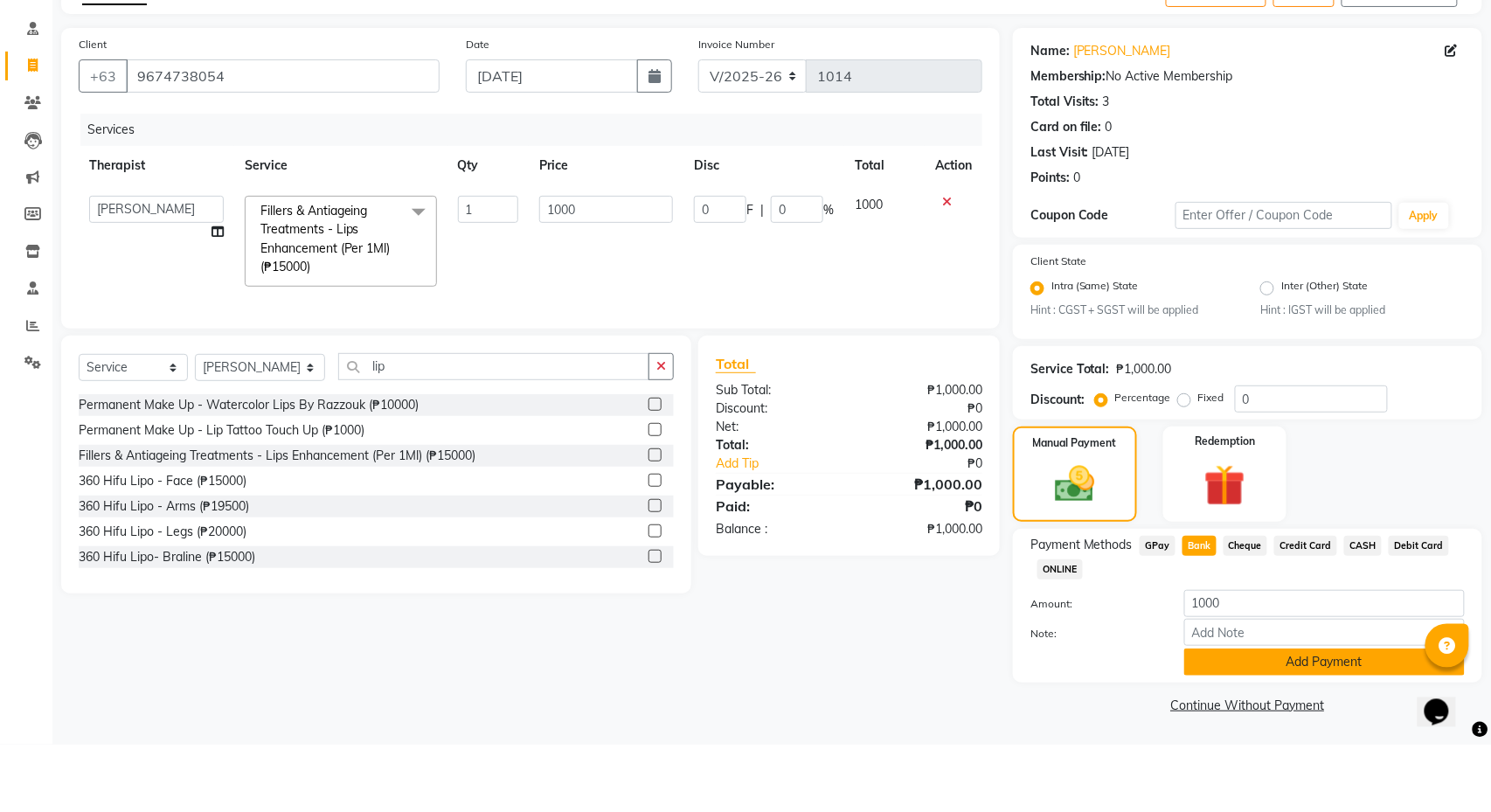
click at [1304, 716] on button "Add Payment" at bounding box center [1325, 729] width 280 height 27
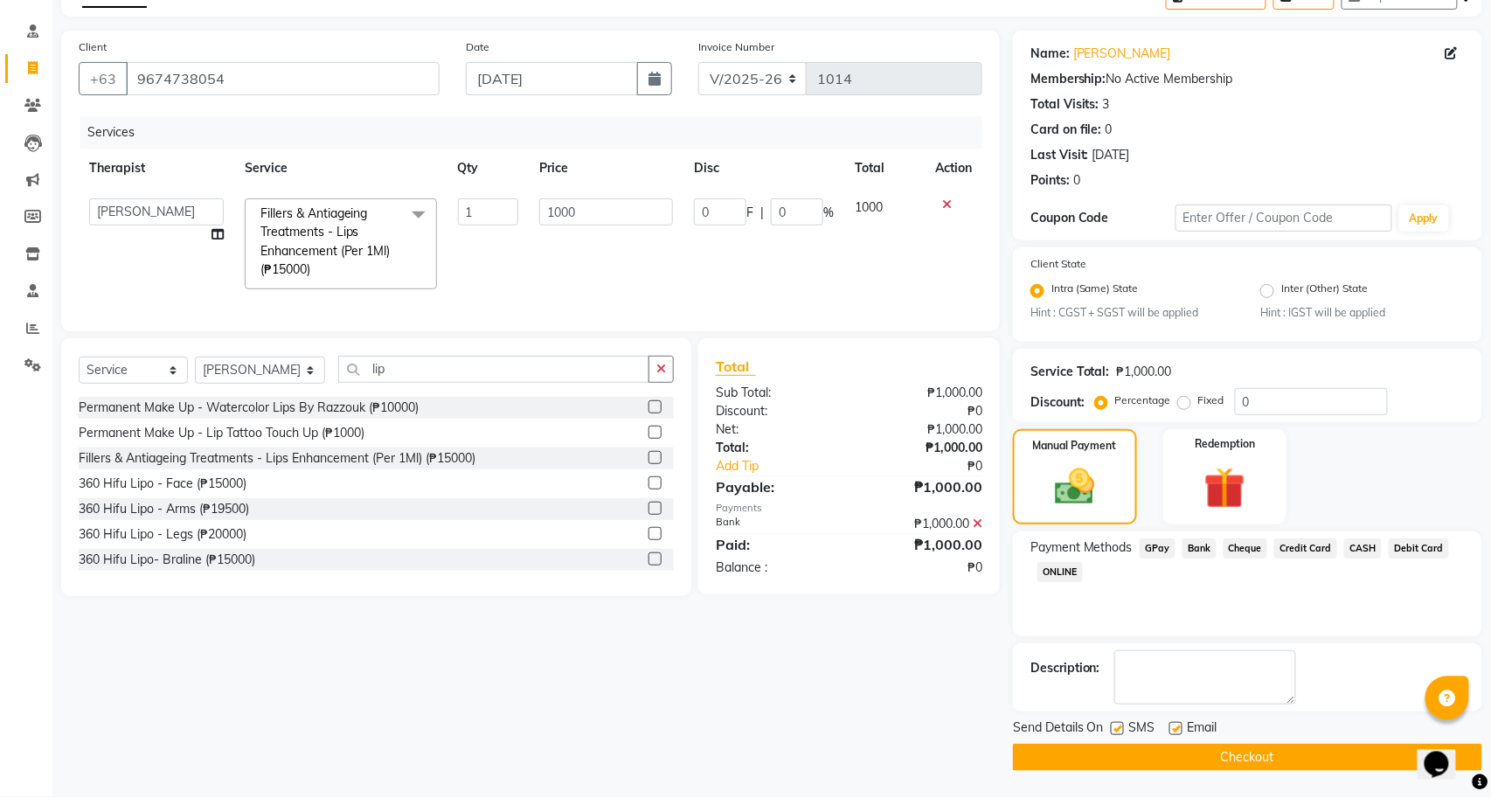
scroll to position [88, 0]
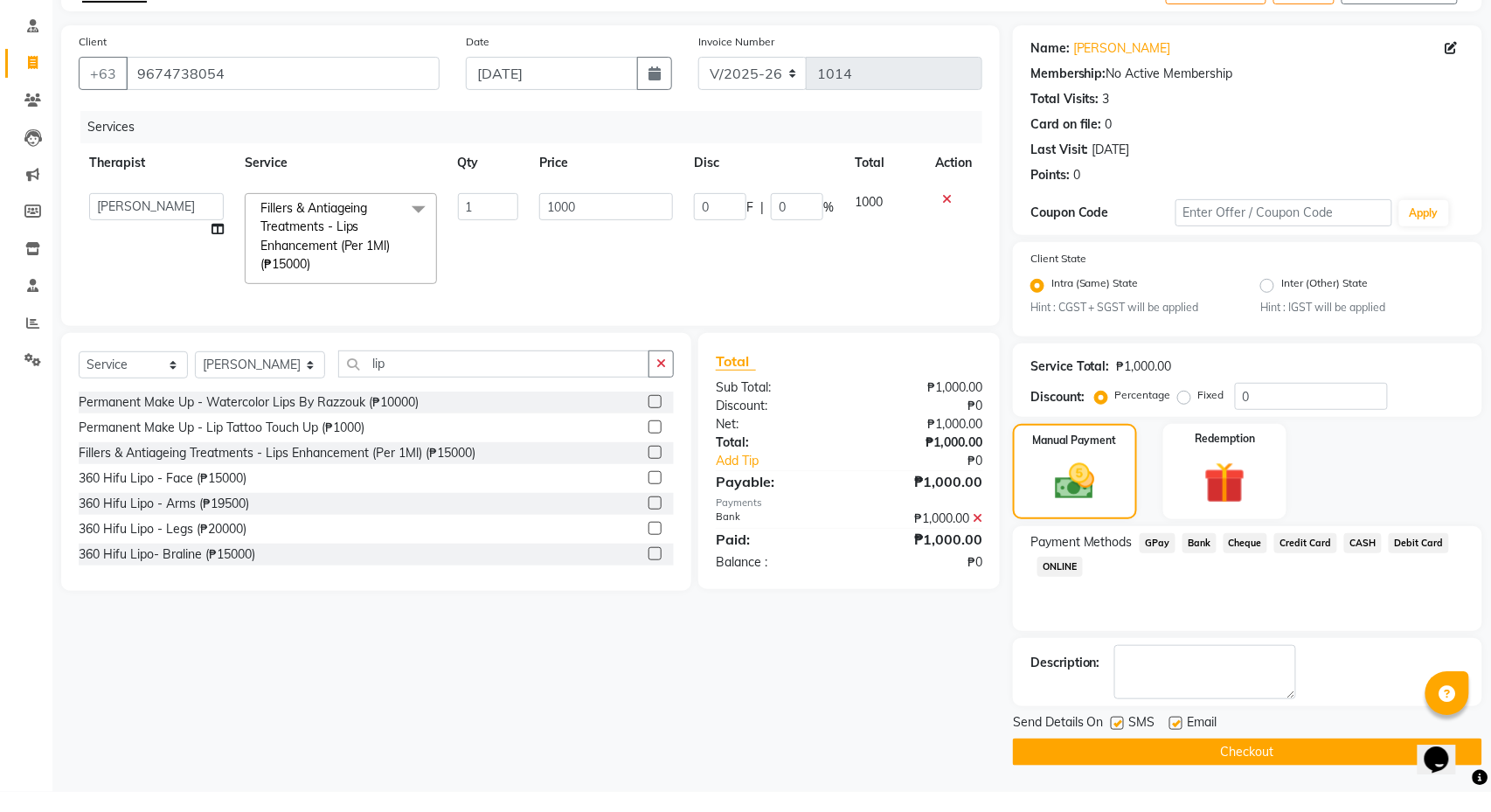
click at [1294, 759] on button "Checkout" at bounding box center [1247, 772] width 469 height 27
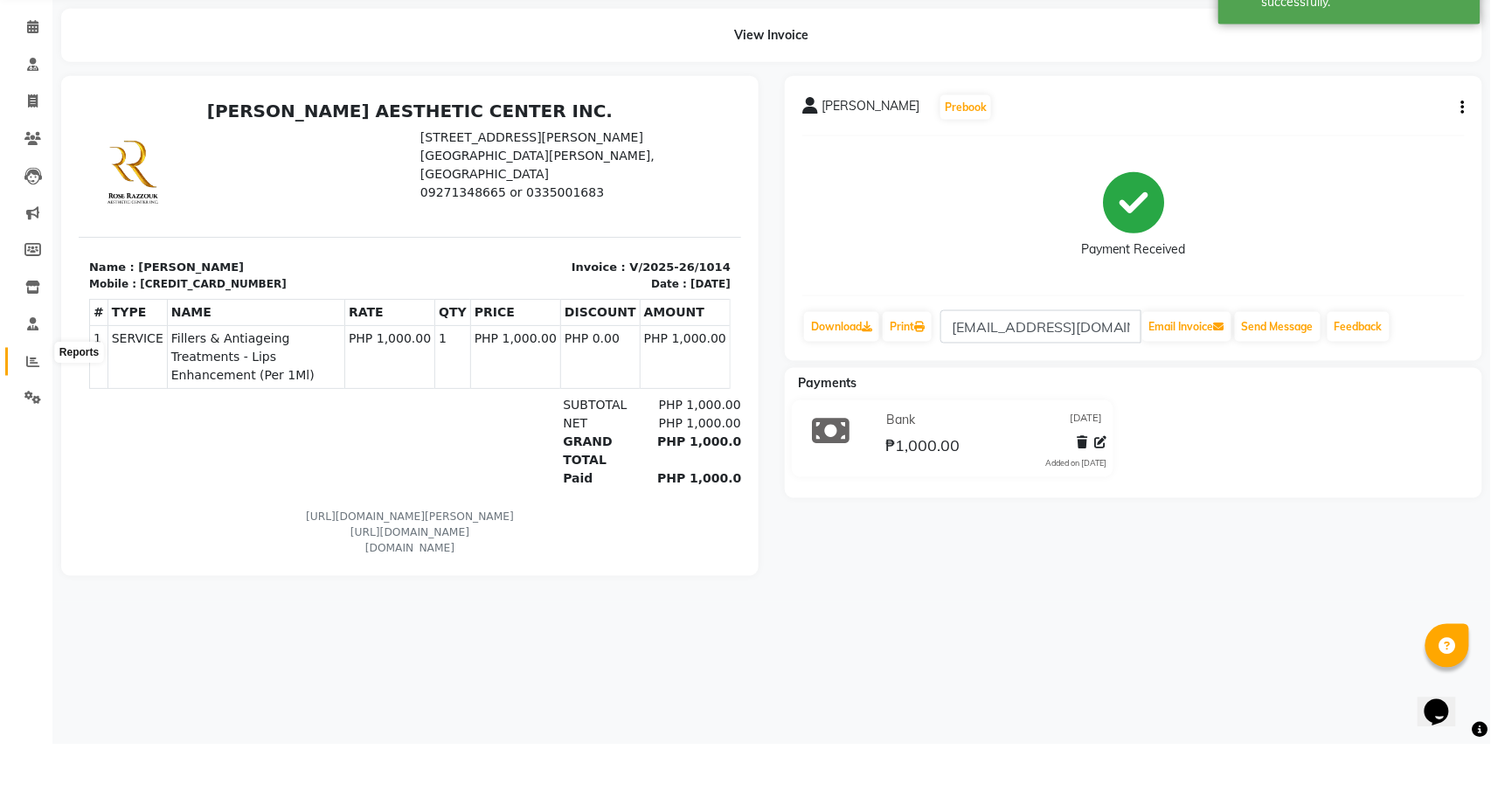
click at [28, 422] on icon at bounding box center [33, 428] width 13 height 13
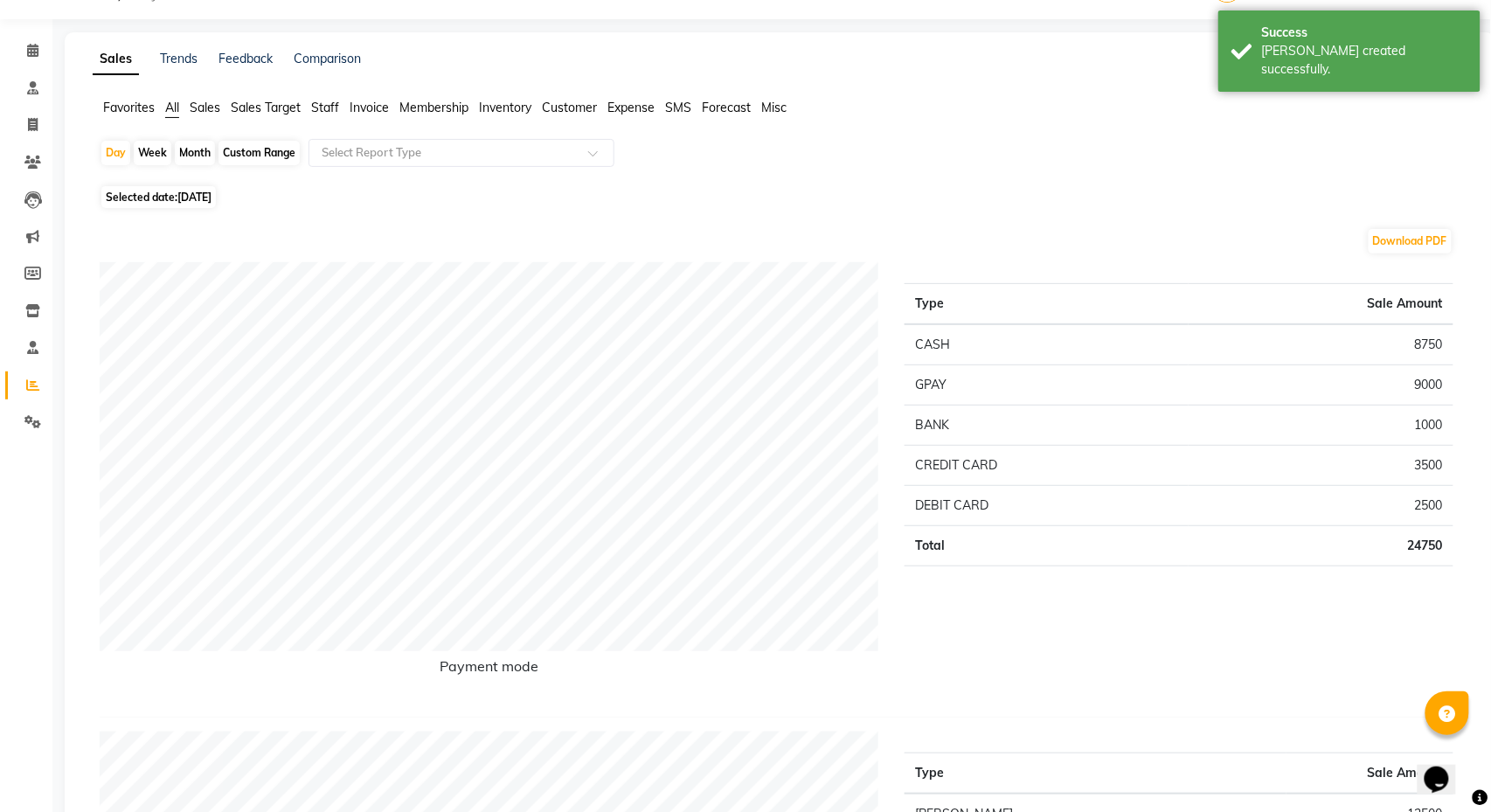
scroll to position [34, 0]
